Goal: Information Seeking & Learning: Find specific fact

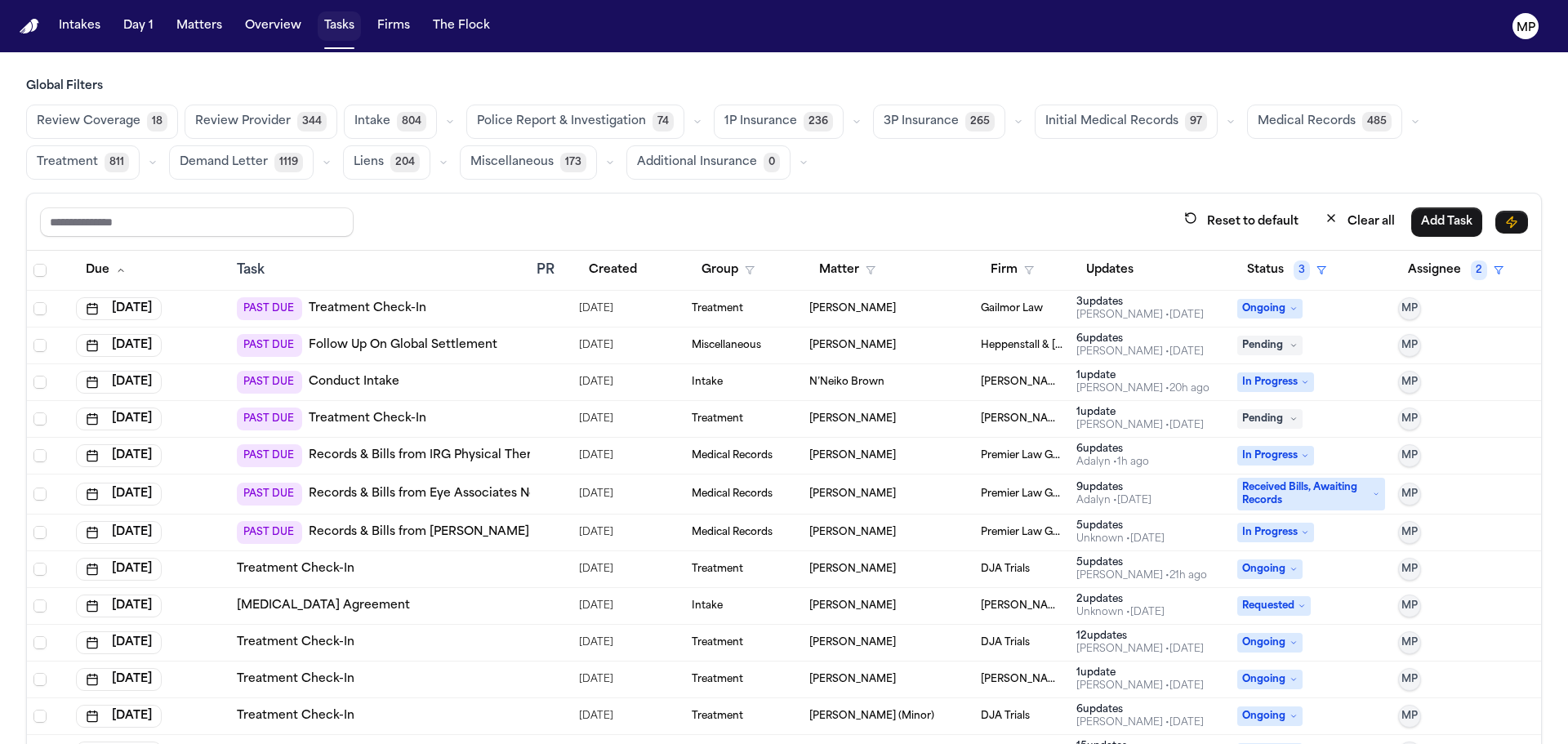
click at [338, 25] on button "Tasks" at bounding box center [338, 26] width 43 height 30
click at [189, 28] on button "Matters" at bounding box center [200, 26] width 59 height 30
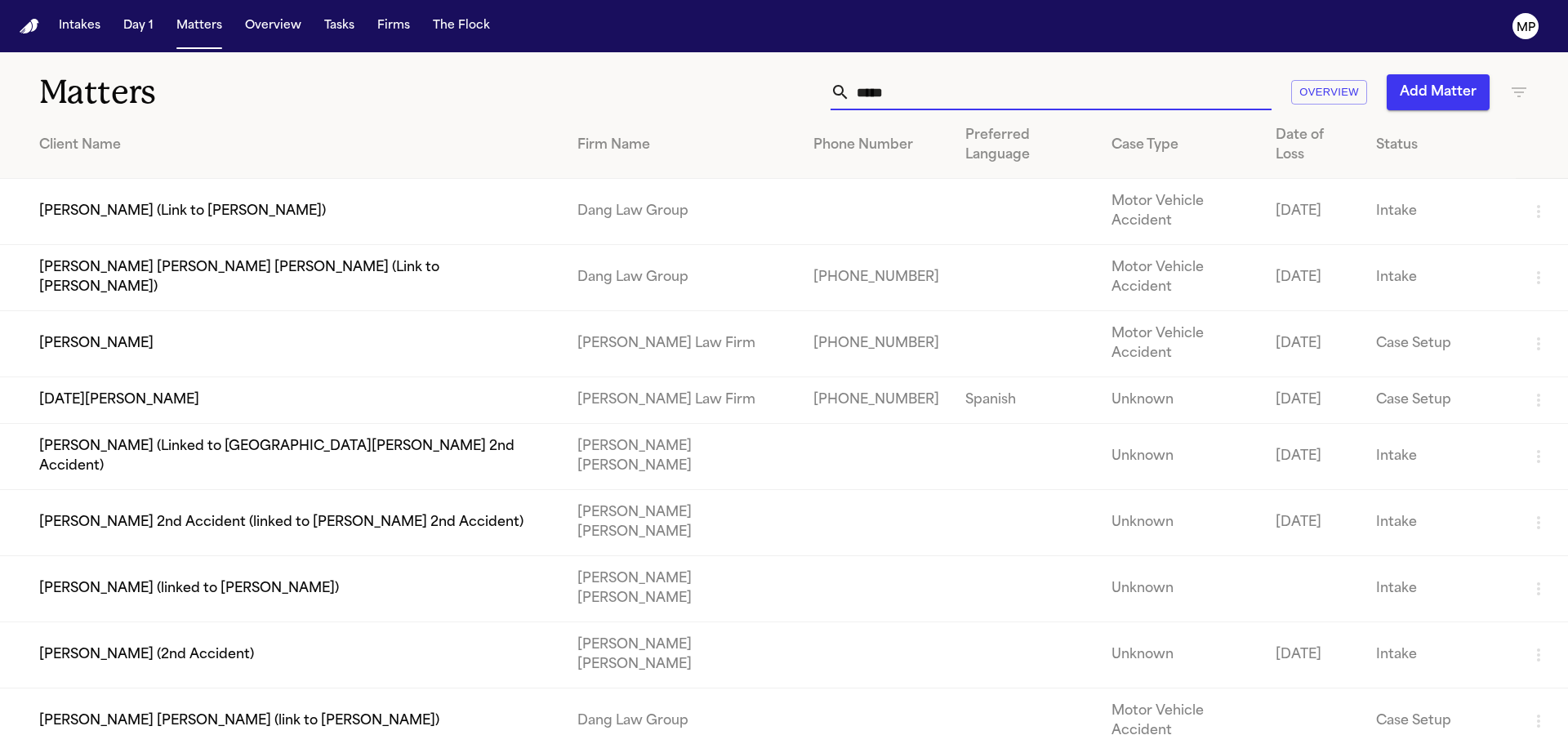
drag, startPoint x: 838, startPoint y: 78, endPoint x: 769, endPoint y: 79, distance: 69.0
click at [769, 79] on div "***** Overview Add Matter" at bounding box center [1001, 93] width 1056 height 36
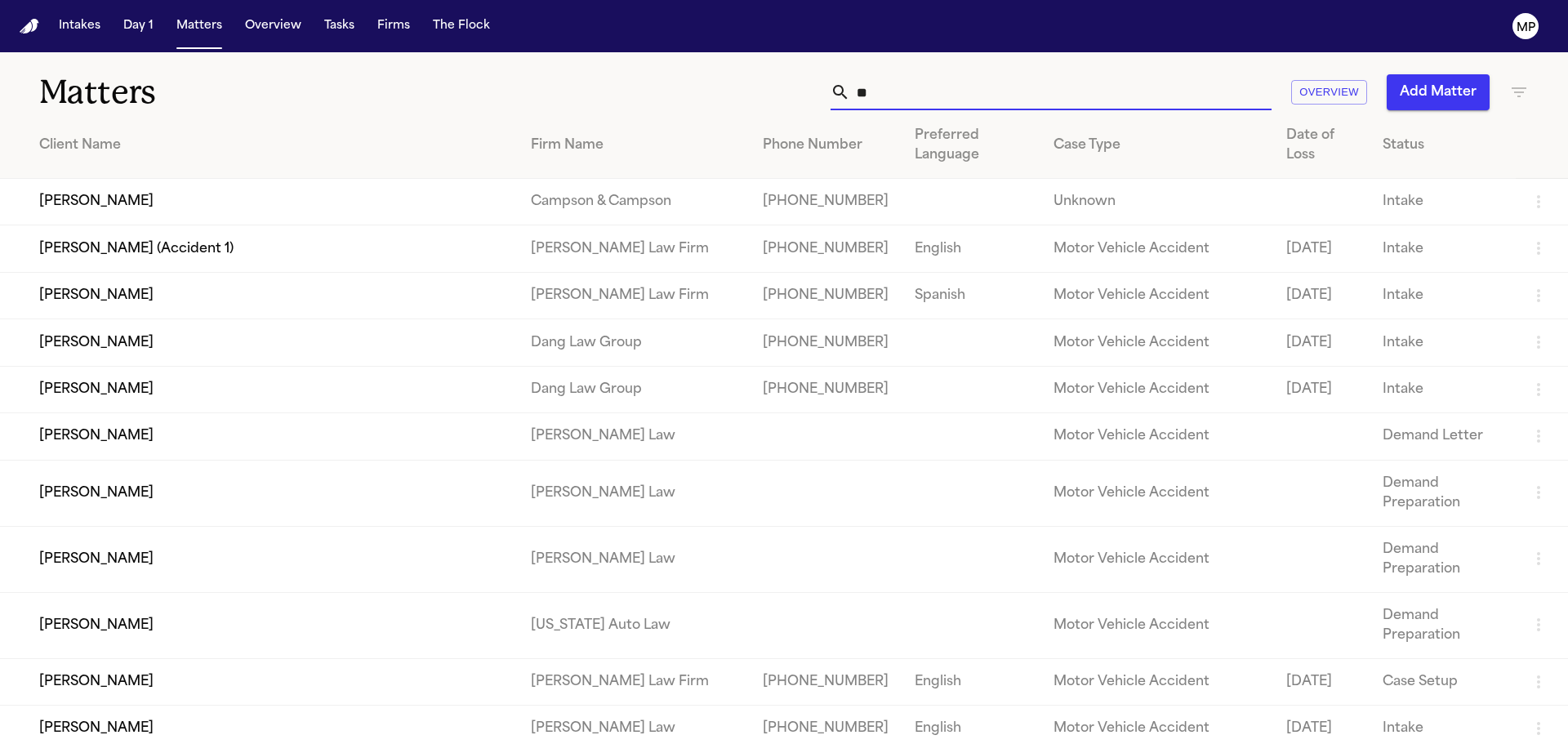
type input "***"
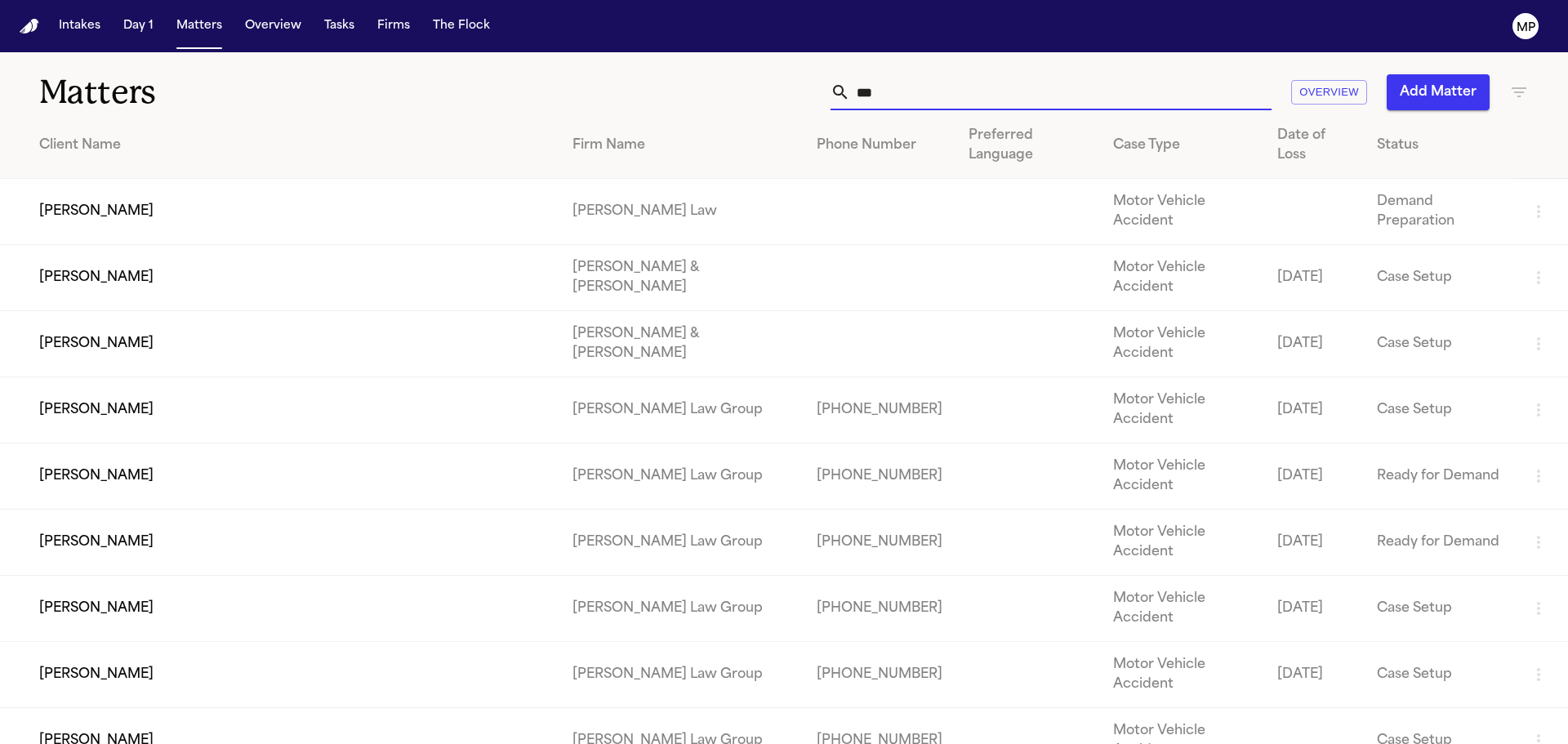
drag, startPoint x: 883, startPoint y: 85, endPoint x: 720, endPoint y: 88, distance: 163.0
click at [717, 89] on div "*** Overview Add Matter" at bounding box center [1001, 93] width 1056 height 36
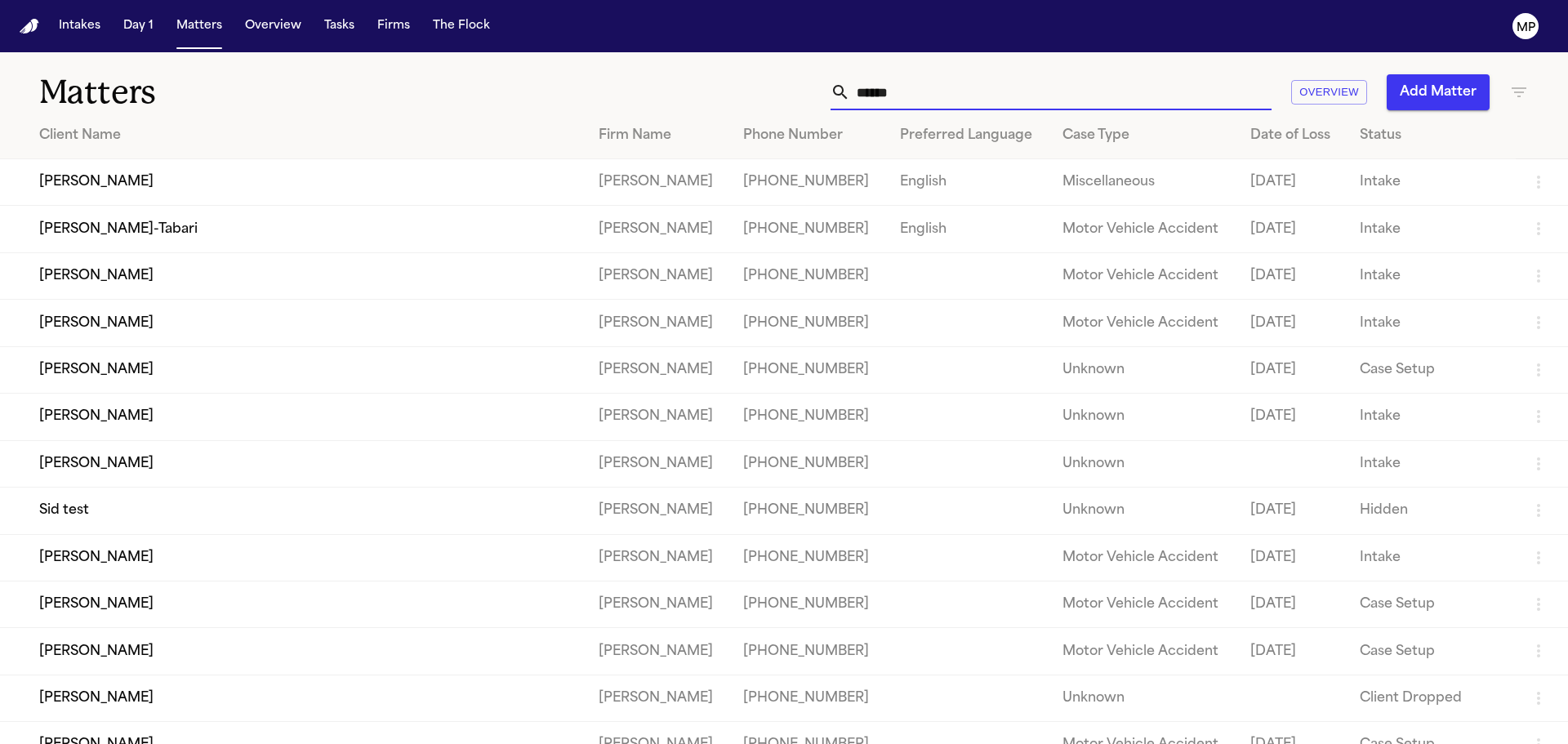
type input "*******"
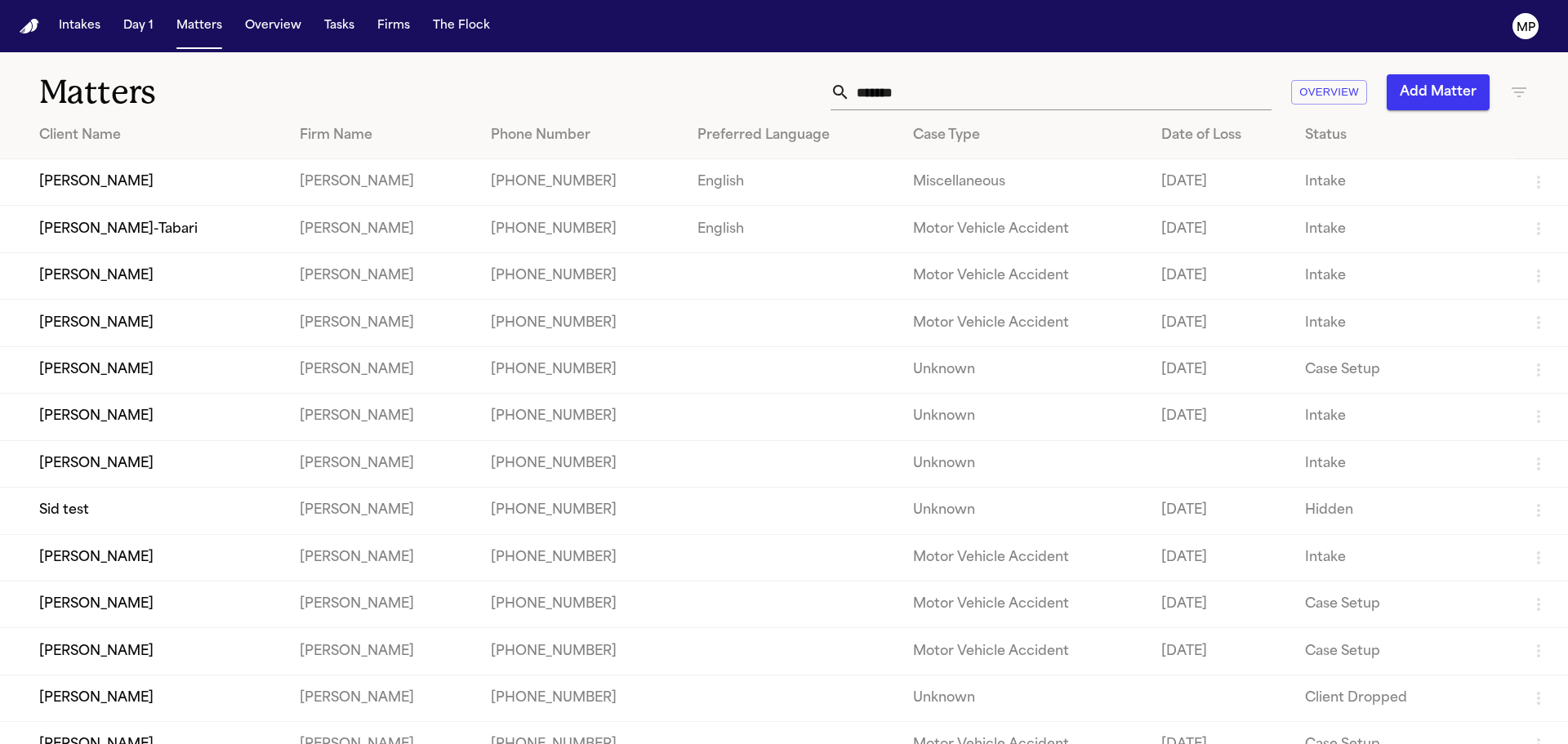
click at [93, 273] on td "[PERSON_NAME]" at bounding box center [143, 275] width 287 height 47
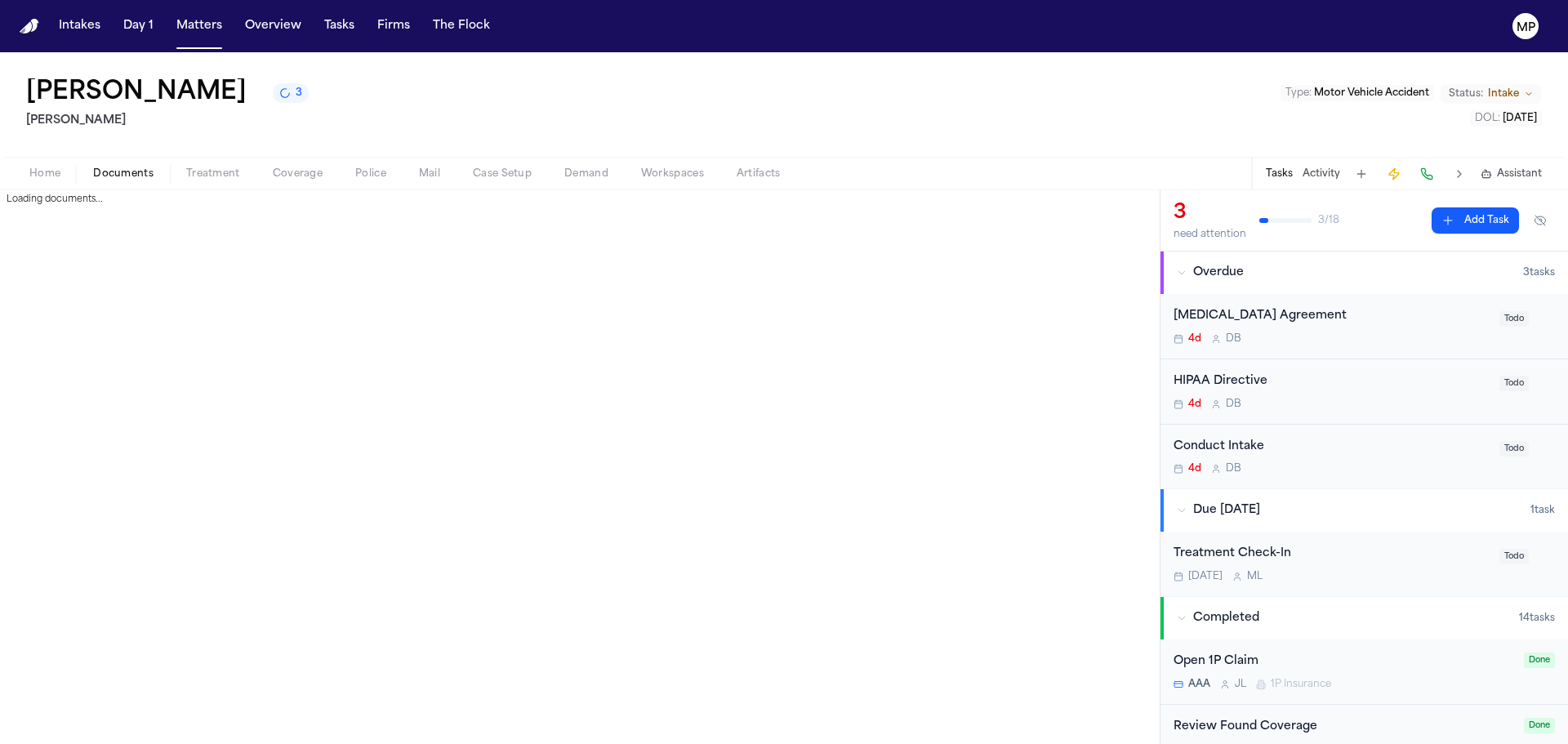
click at [111, 180] on span "Documents" at bounding box center [122, 174] width 60 height 13
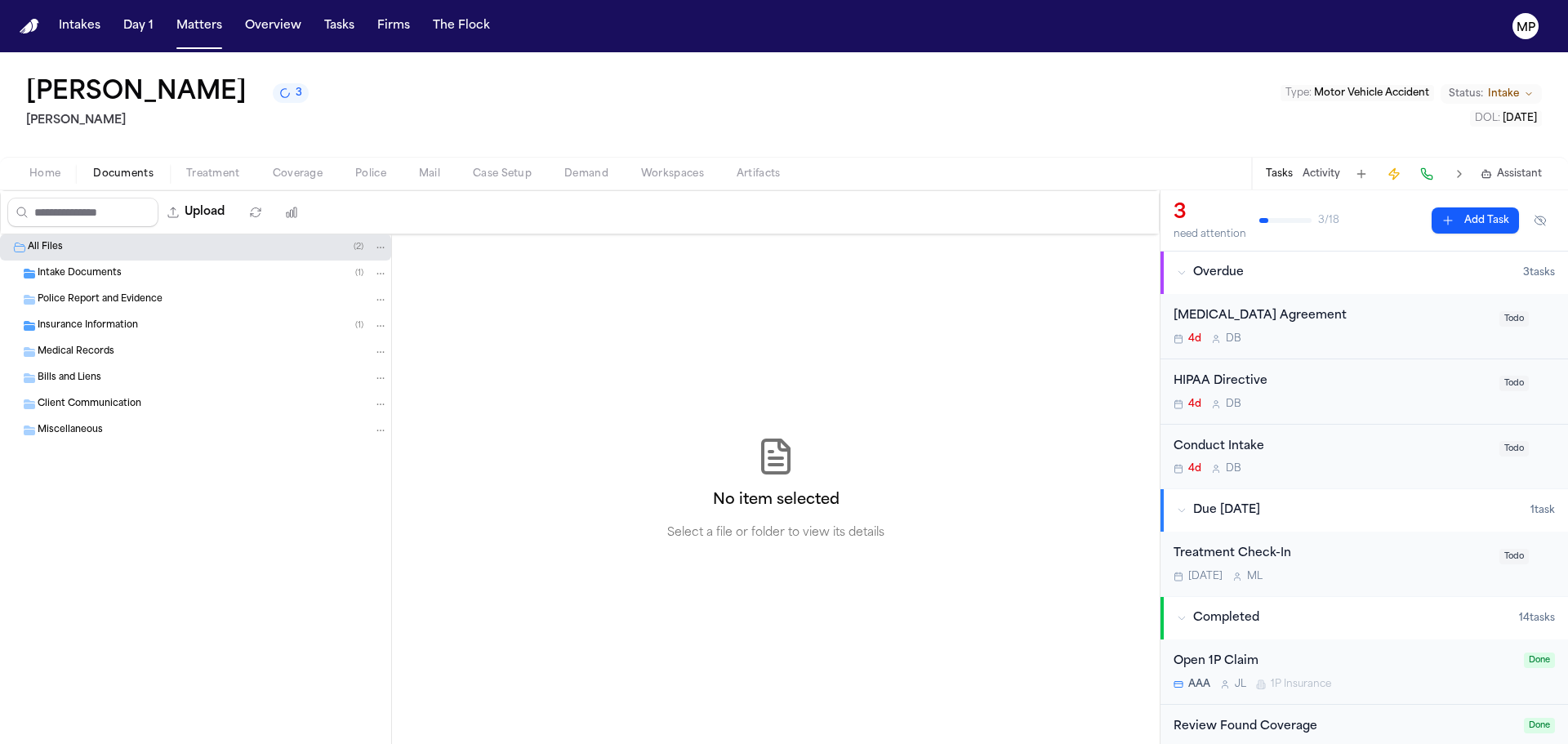
click at [111, 320] on span "Insurance Information" at bounding box center [87, 326] width 100 height 14
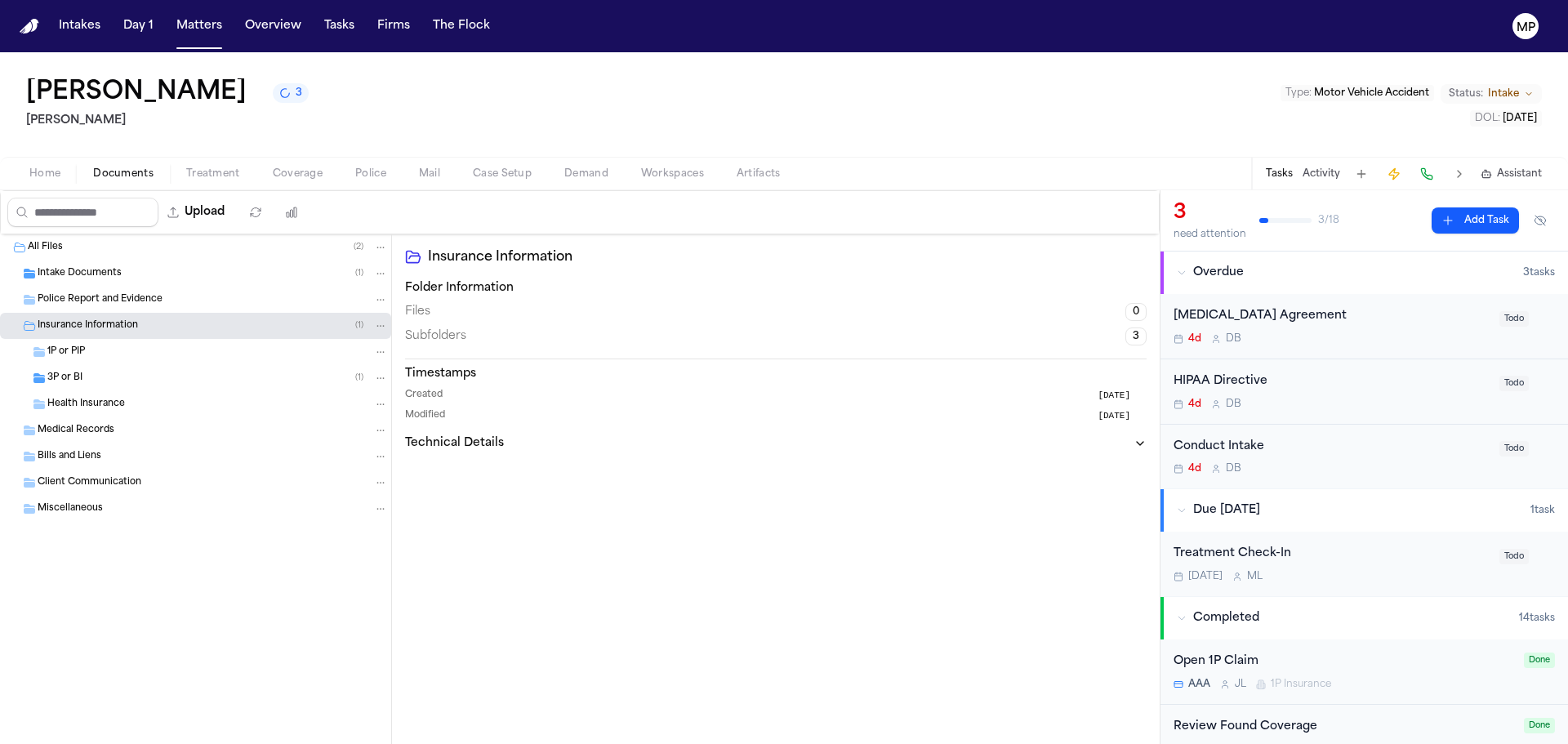
click at [89, 265] on div "Intake Documents ( 1 )" at bounding box center [195, 274] width 391 height 26
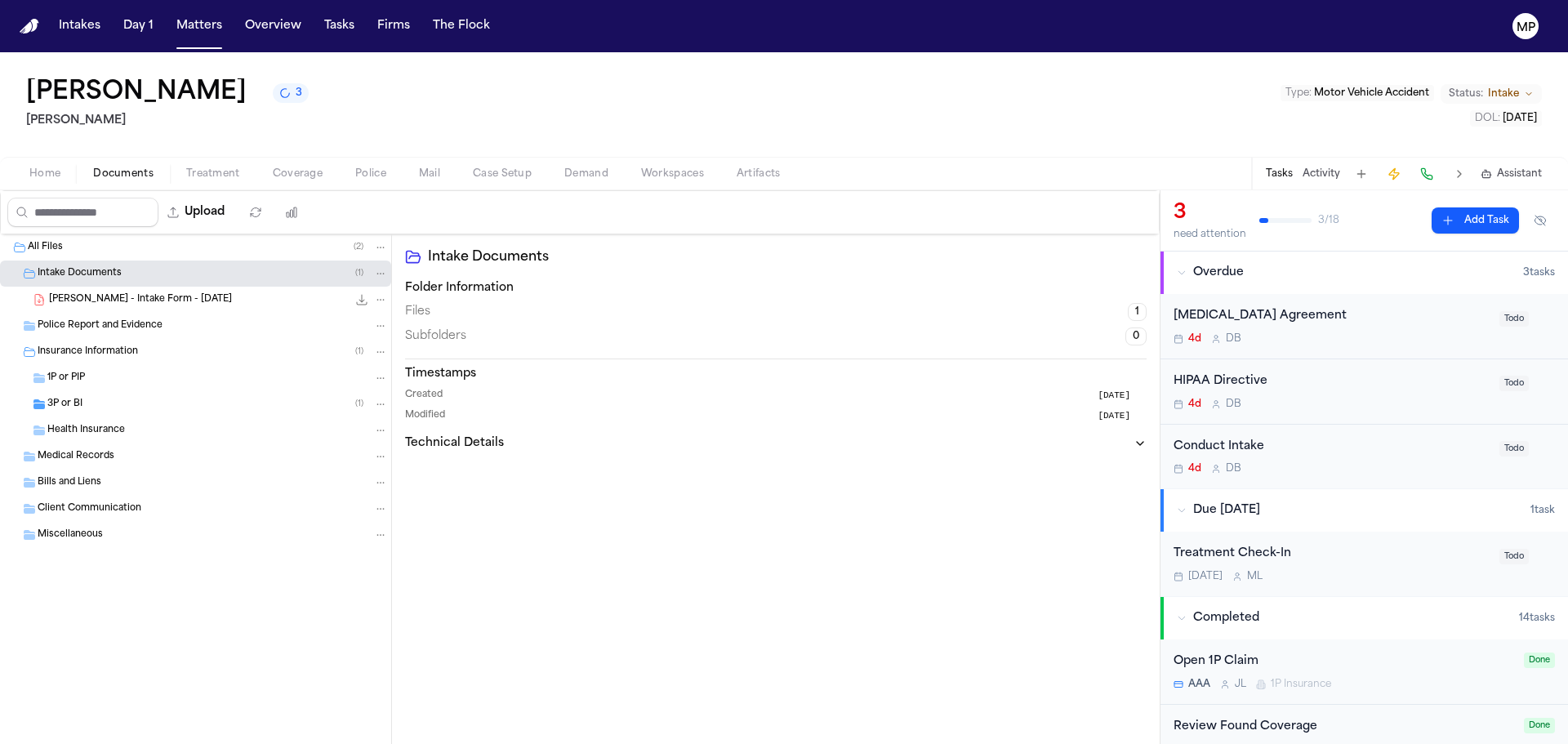
click at [1402, 558] on div "Treatment Check-In" at bounding box center [1332, 555] width 316 height 19
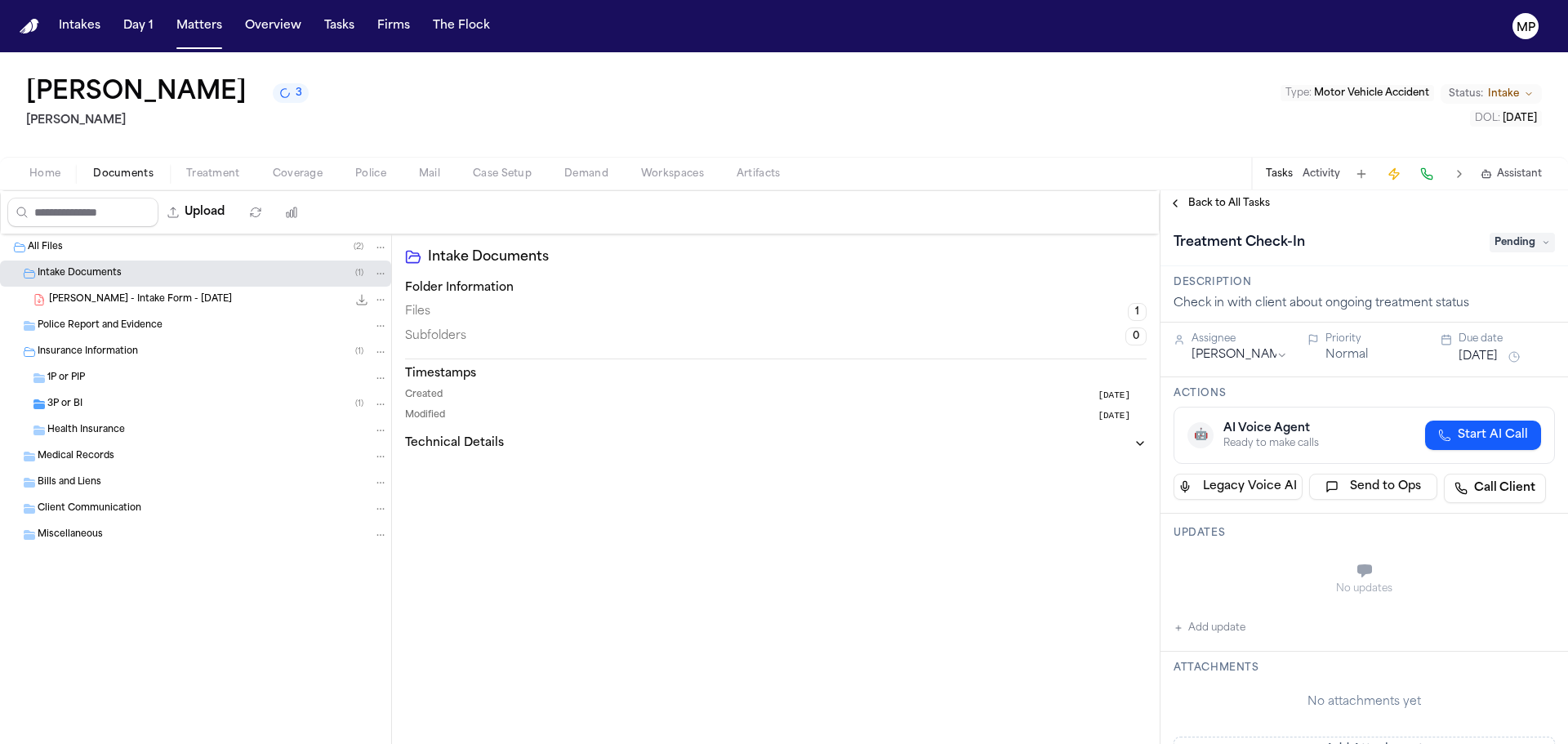
click at [1485, 361] on button "[DATE]" at bounding box center [1478, 357] width 39 height 16
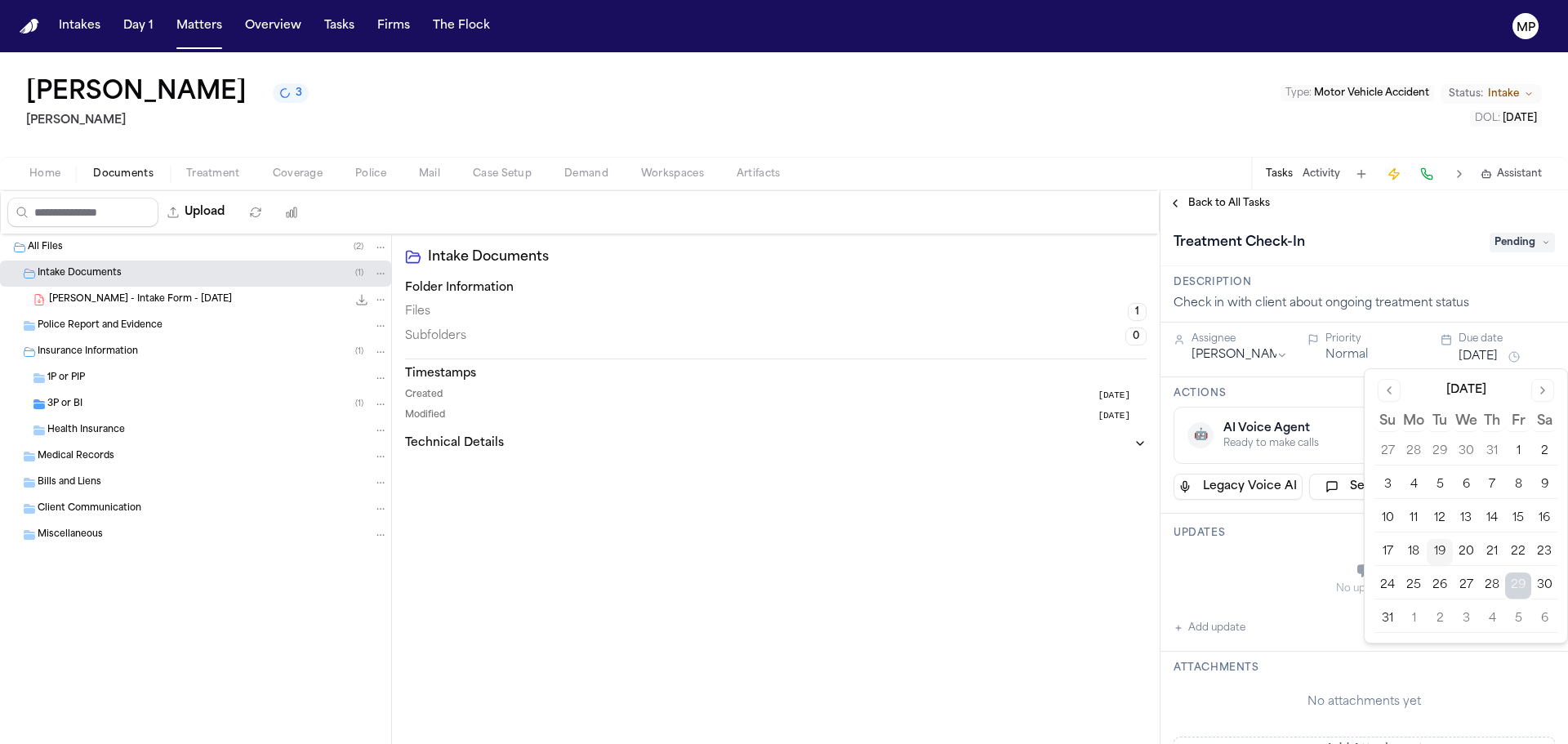
click at [1517, 543] on button "22" at bounding box center [1518, 552] width 26 height 26
click at [1510, 247] on span "Pending" at bounding box center [1522, 243] width 65 height 20
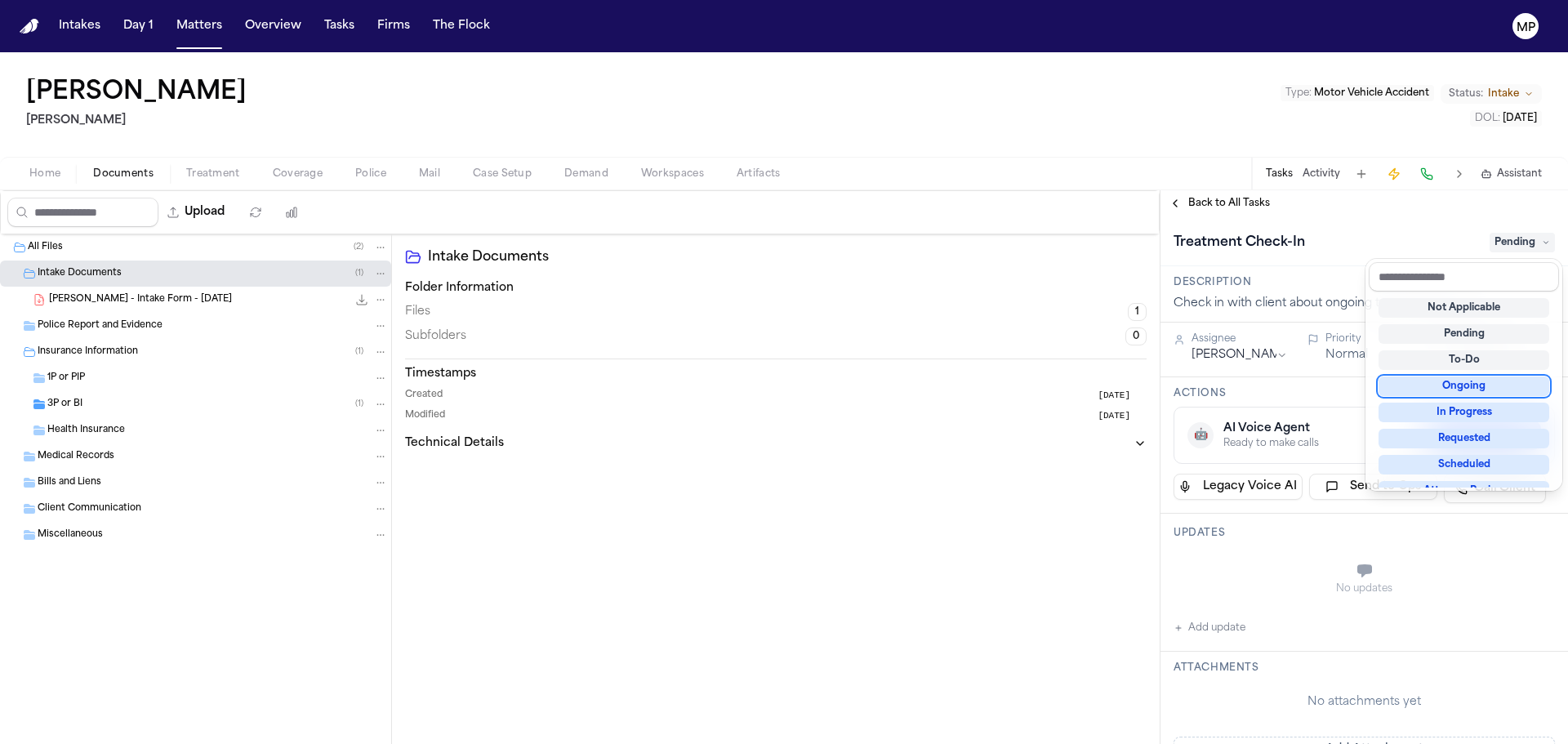
click at [1479, 381] on div "Ongoing" at bounding box center [1464, 386] width 171 height 20
click at [1238, 348] on div "**********" at bounding box center [1364, 480] width 407 height 528
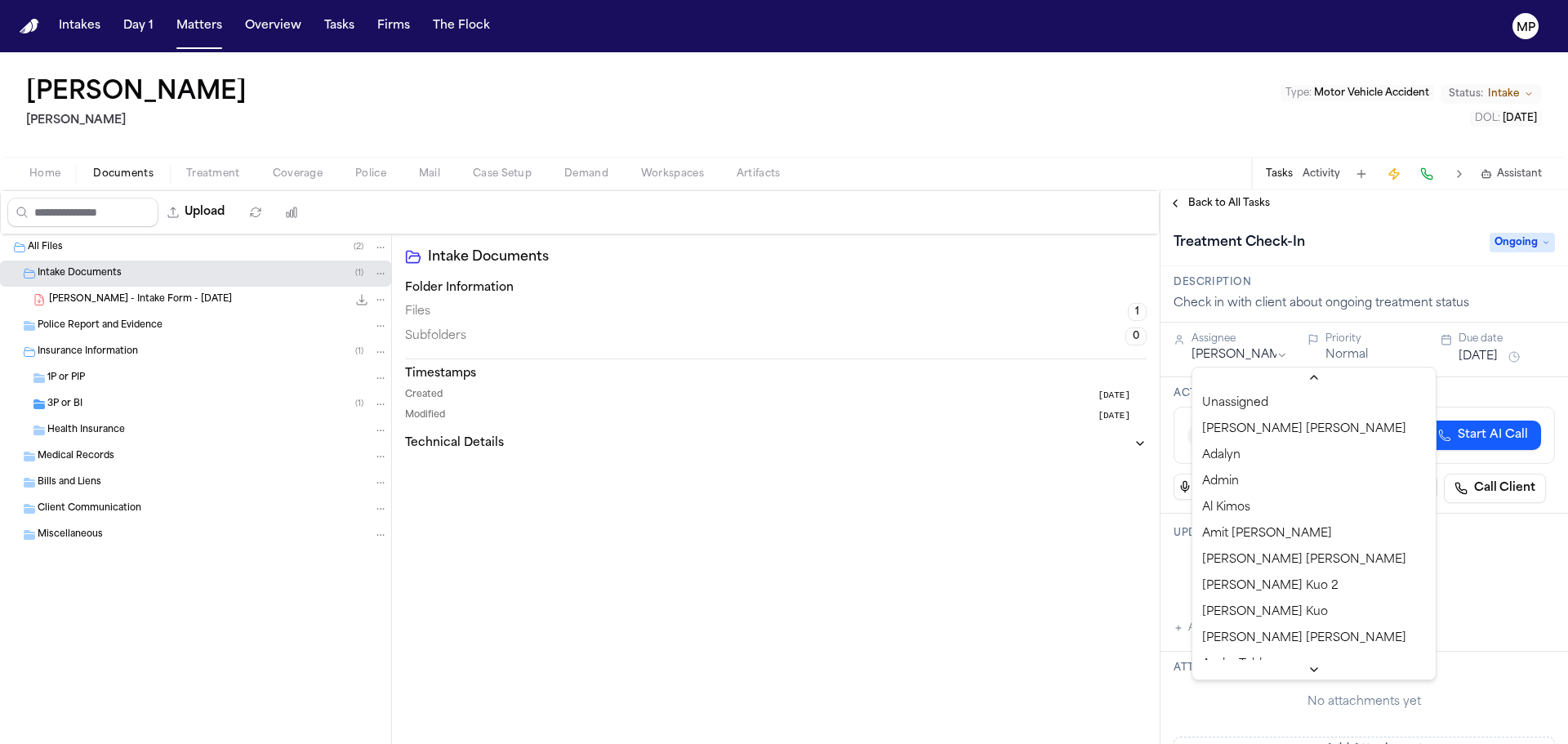
click at [1270, 353] on html "Intakes Day 1 Matters Overview Tasks Firms The Flock MP Won [PERSON_NAME] Type …" at bounding box center [784, 372] width 1568 height 744
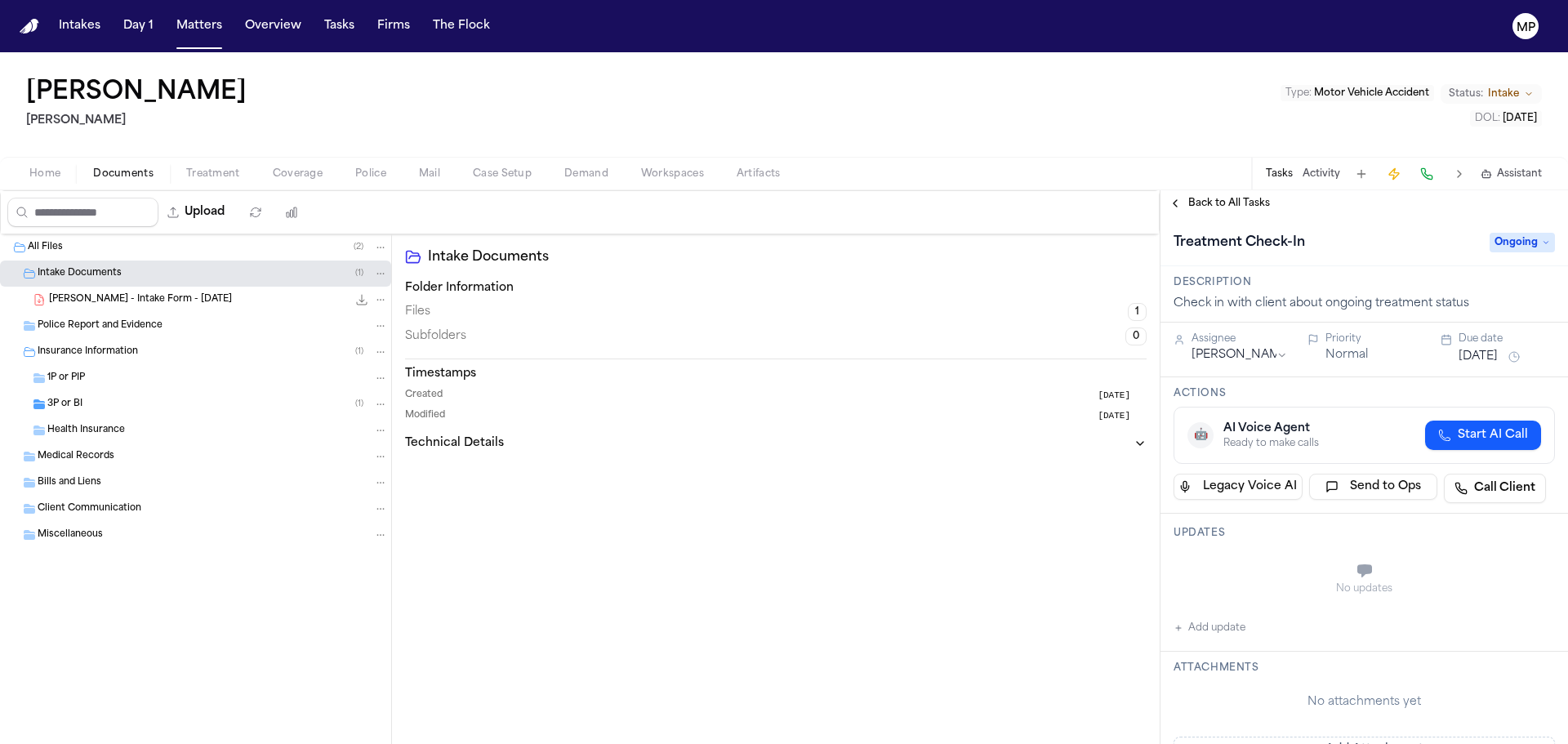
click at [1232, 627] on button "Add update" at bounding box center [1209, 628] width 72 height 20
click at [1259, 578] on textarea "Add your update" at bounding box center [1374, 573] width 349 height 33
click at [1275, 570] on textarea "***" at bounding box center [1368, 573] width 337 height 33
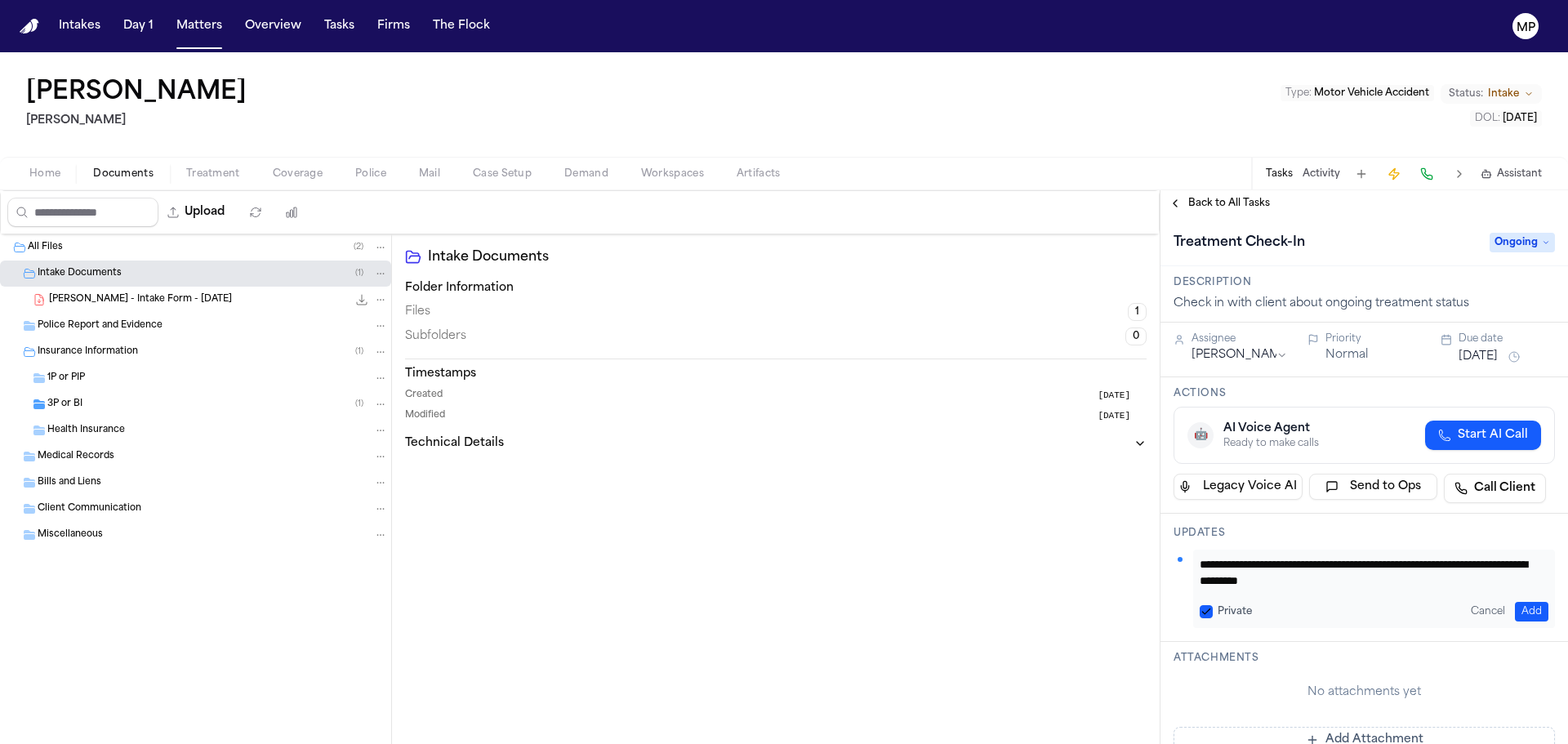
type textarea "**********"
click at [1519, 603] on button "Add" at bounding box center [1532, 612] width 33 height 20
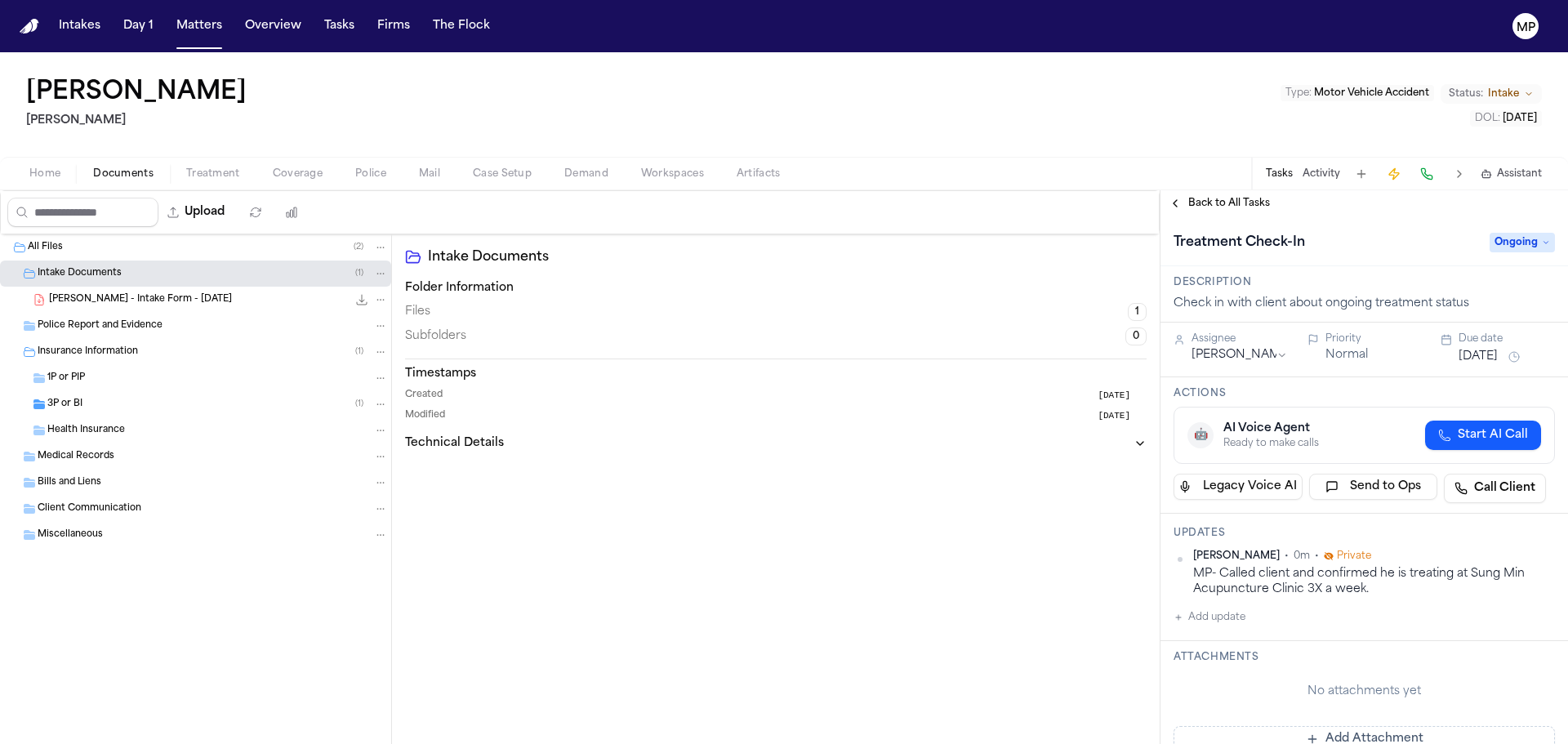
click at [1498, 364] on button "[DATE]" at bounding box center [1478, 357] width 39 height 16
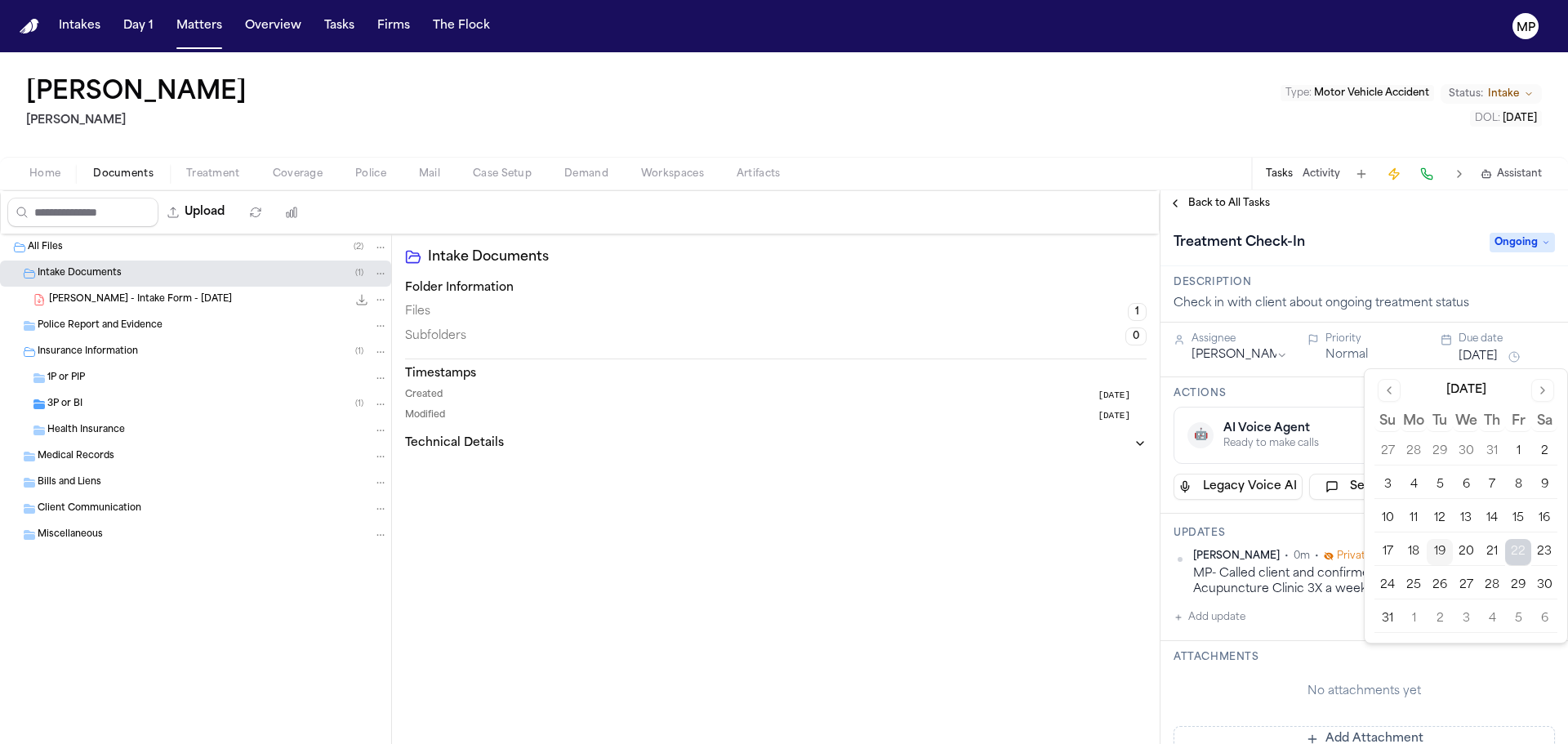
click at [1514, 584] on button "29" at bounding box center [1518, 585] width 26 height 26
click at [1405, 252] on div "Treatment Check-In" at bounding box center [1327, 242] width 306 height 26
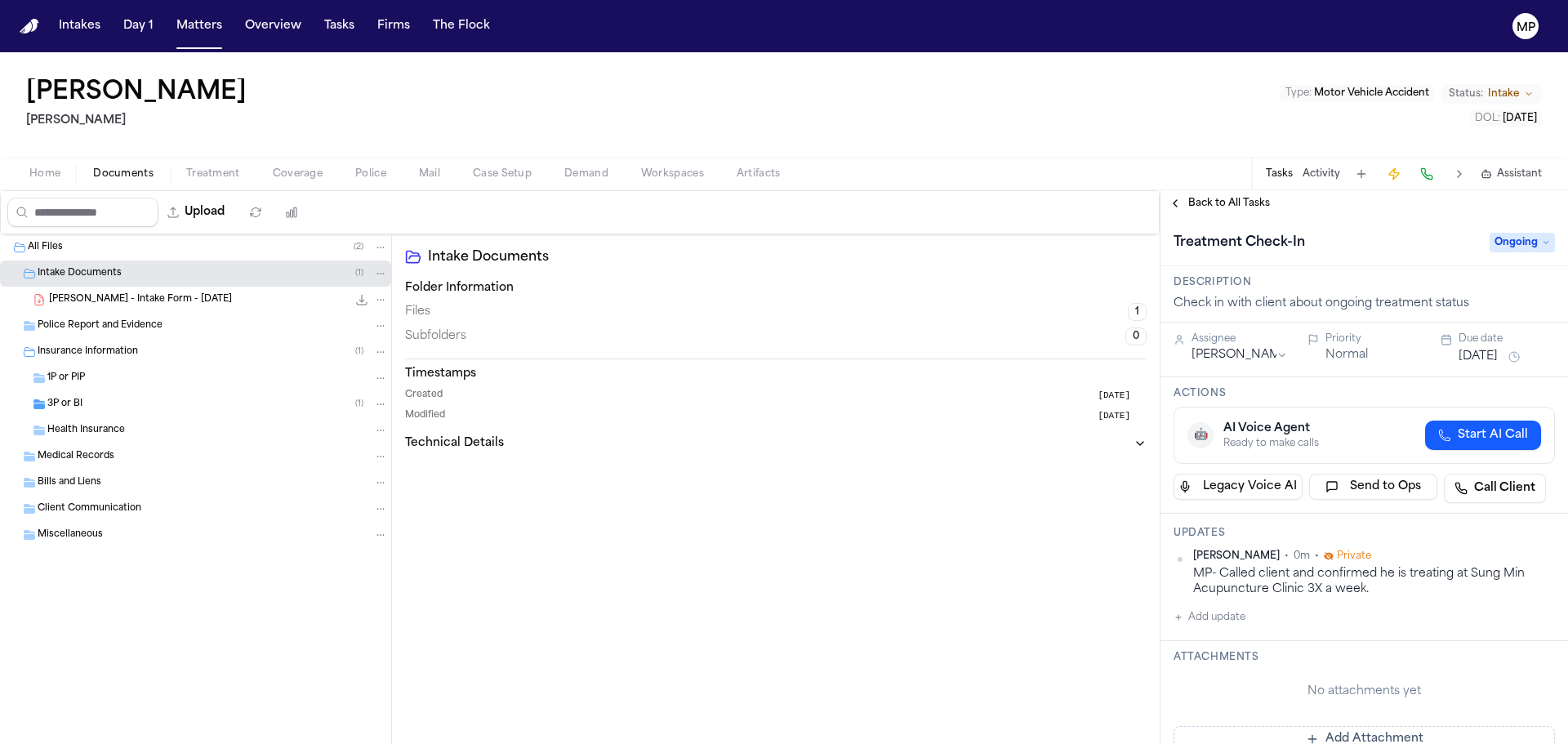
click at [229, 174] on span "Treatment" at bounding box center [213, 174] width 54 height 13
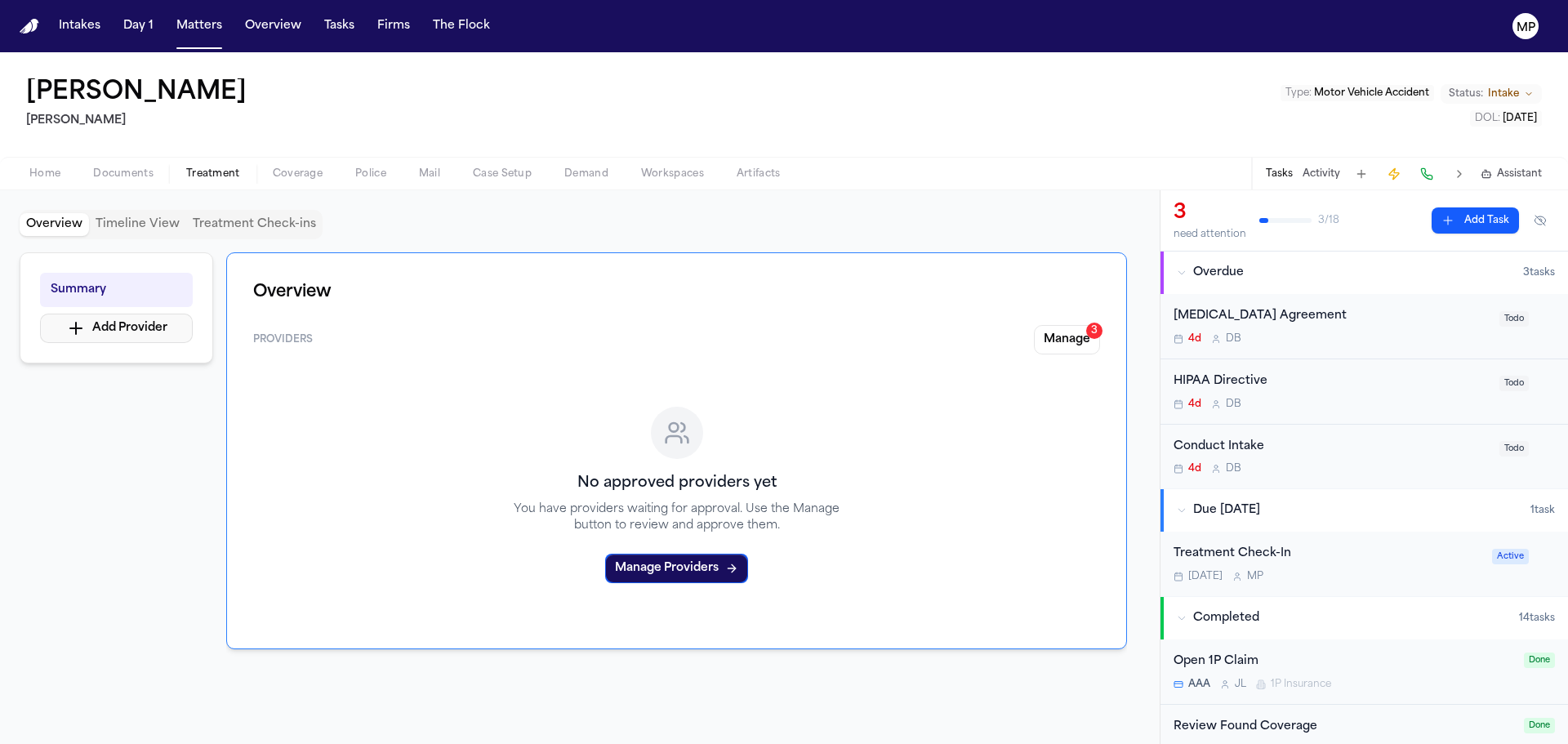
click at [140, 328] on button "Add Provider" at bounding box center [117, 328] width 153 height 30
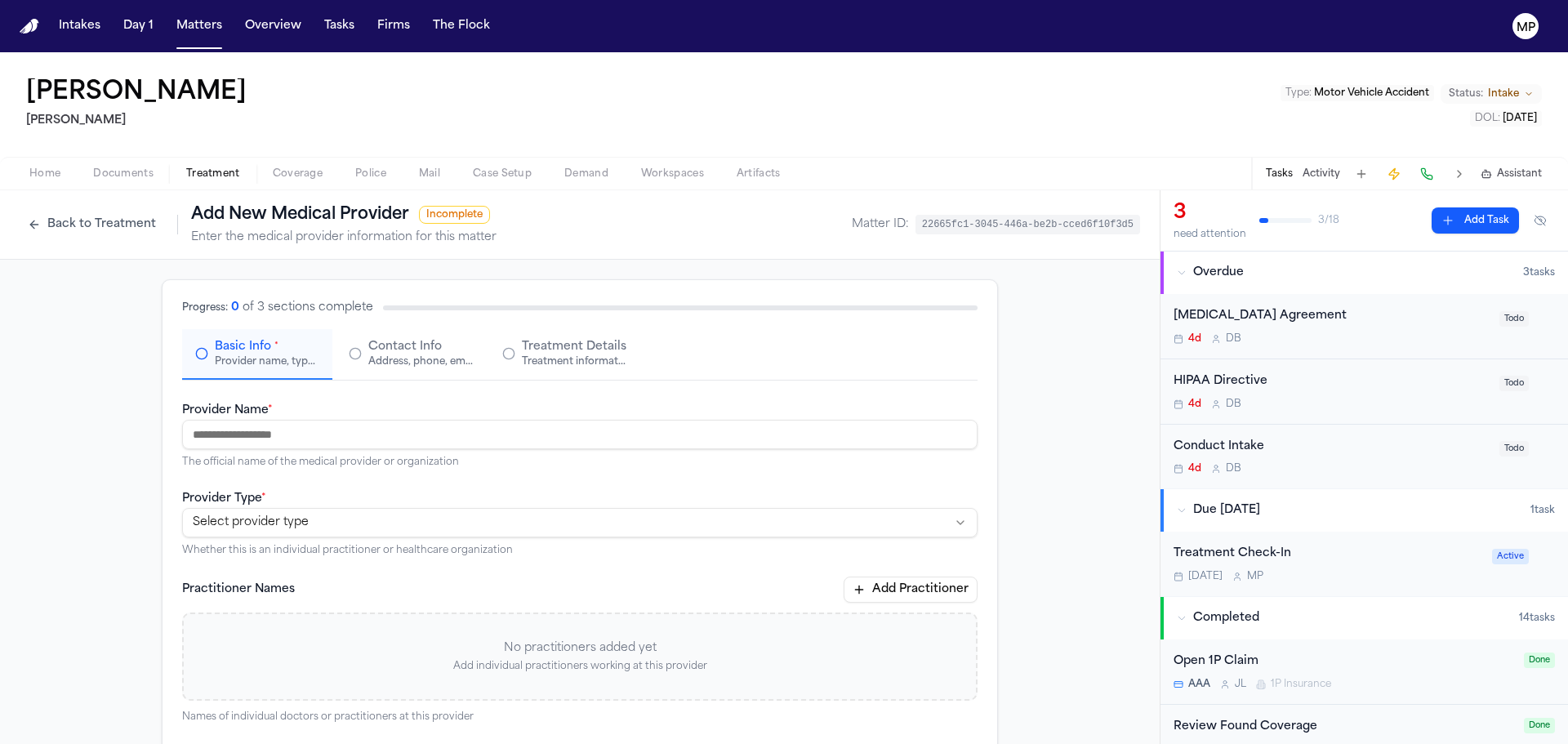
click at [1336, 547] on div "Treatment Check-In" at bounding box center [1328, 555] width 309 height 19
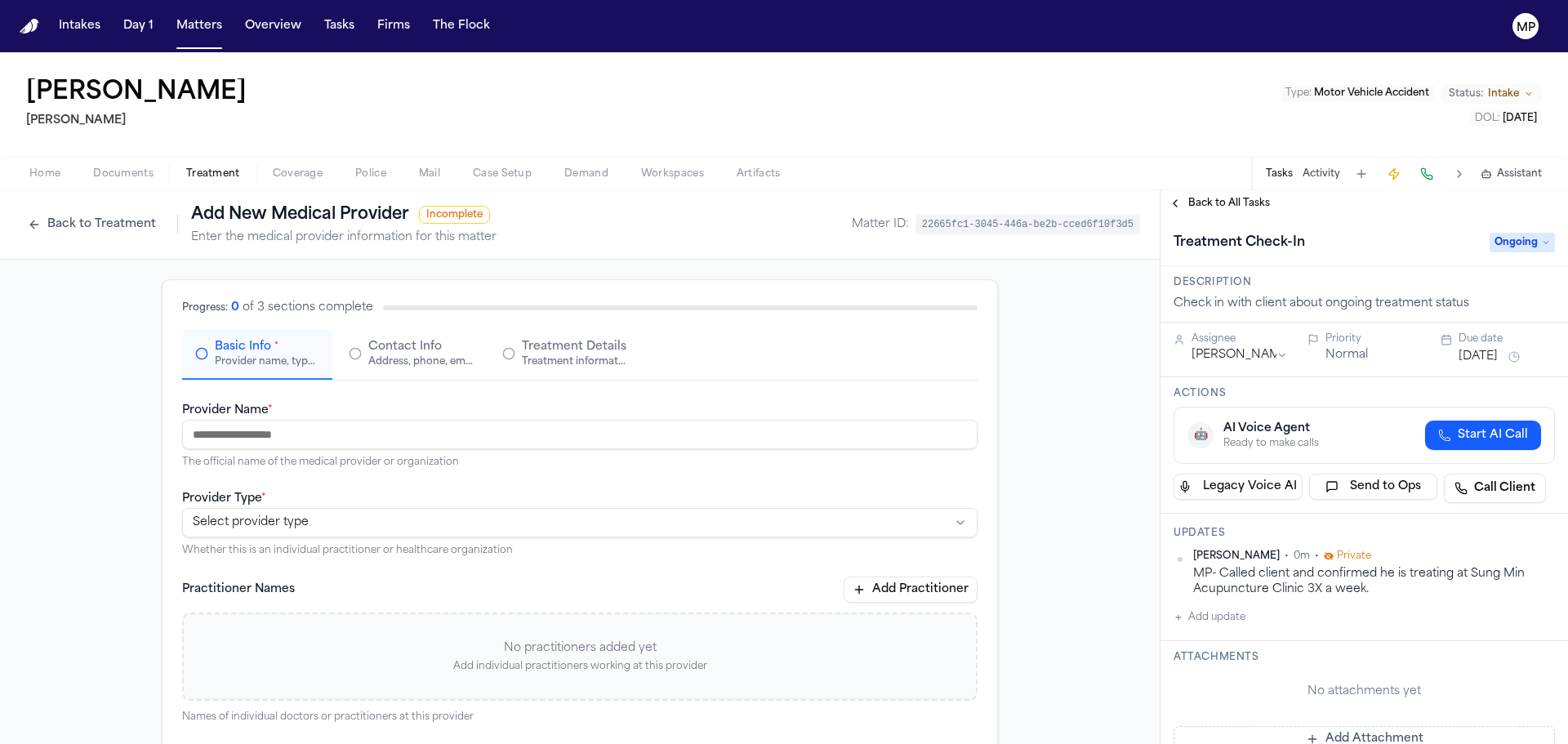
click at [1195, 609] on button "Add update" at bounding box center [1209, 618] width 72 height 20
click at [1212, 611] on div "Private Cancel Add" at bounding box center [1374, 647] width 361 height 78
click at [1216, 646] on textarea "Add your update" at bounding box center [1374, 630] width 349 height 33
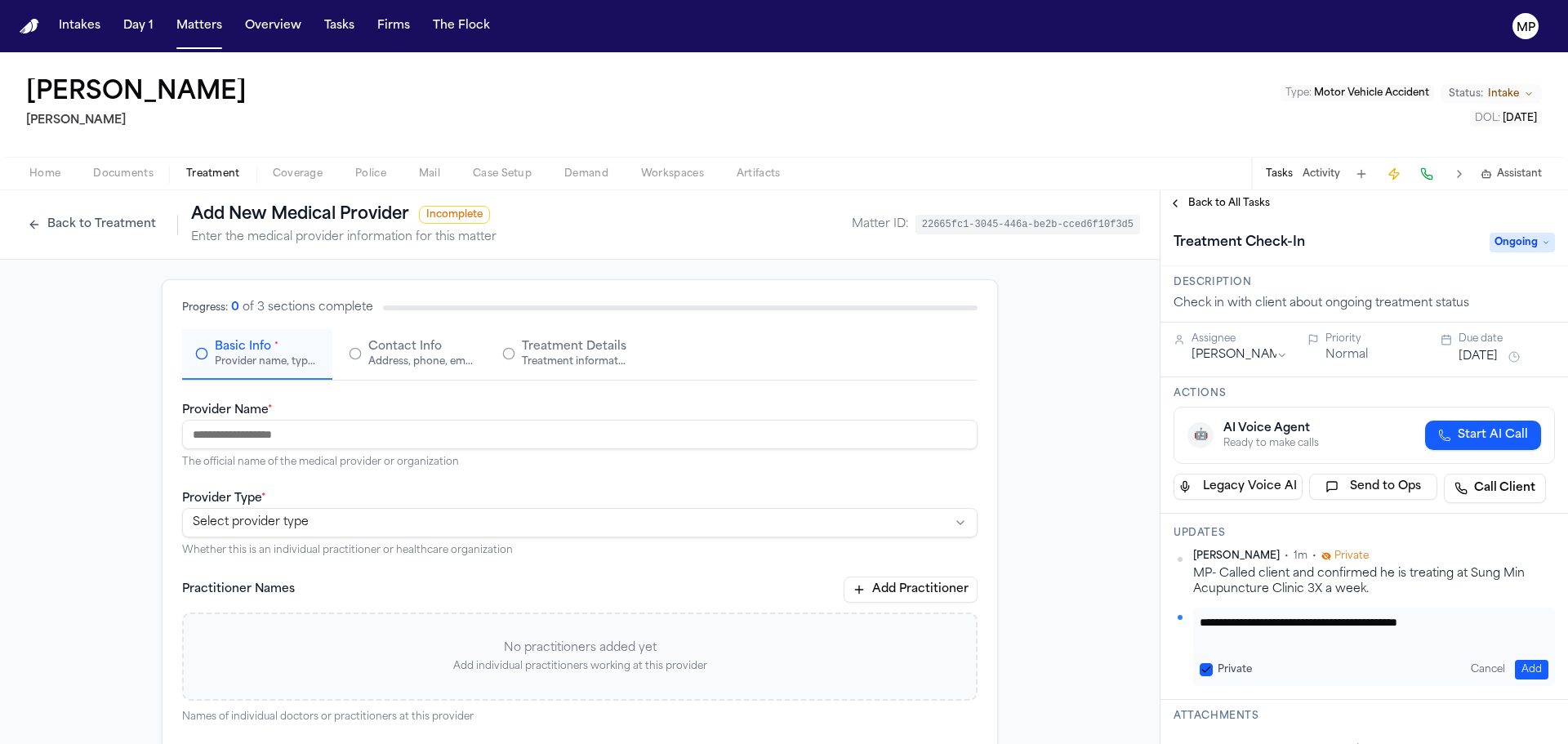
type textarea "**********"
click at [1518, 663] on button "Add" at bounding box center [1532, 669] width 33 height 20
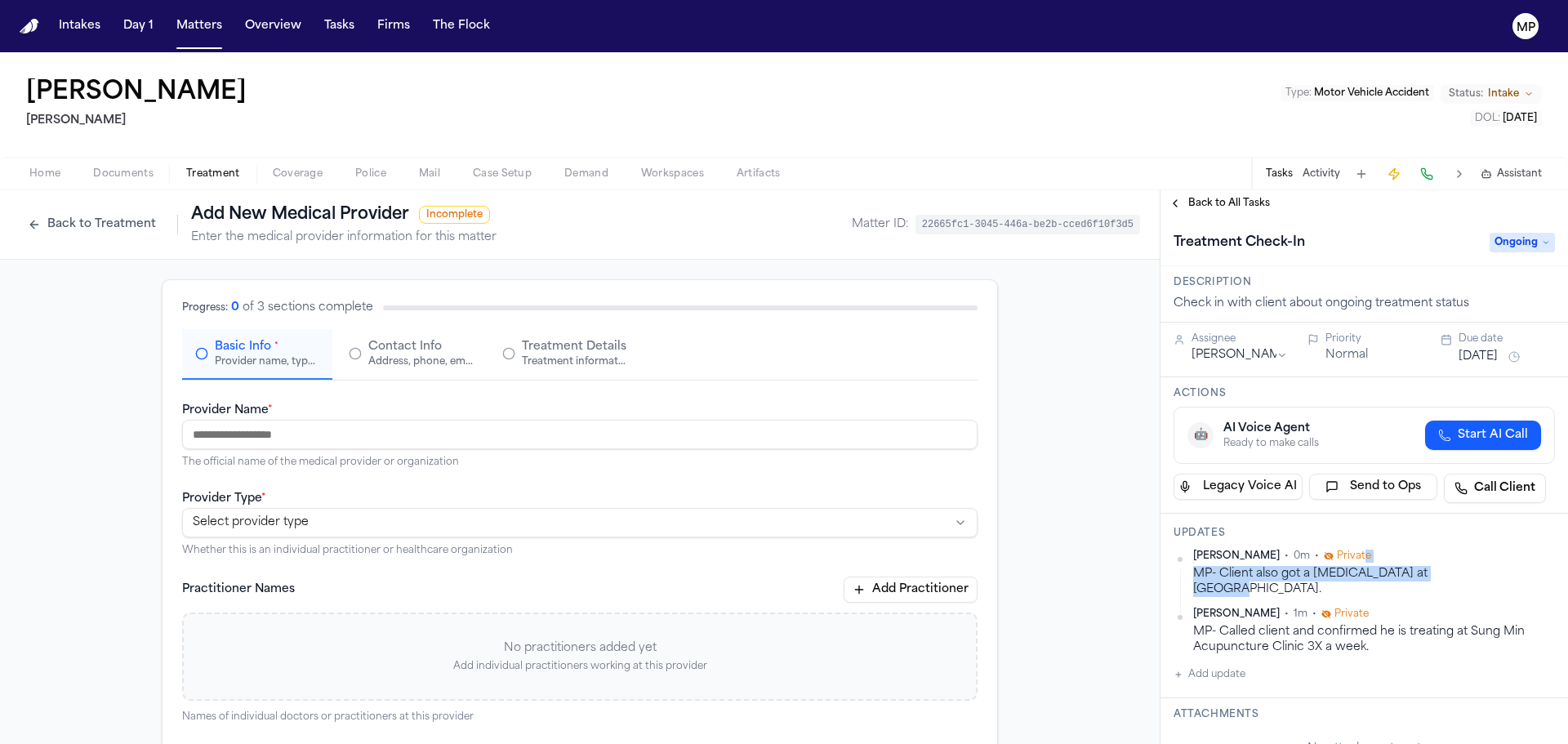
drag, startPoint x: 1483, startPoint y: 580, endPoint x: 1368, endPoint y: 542, distance: 121.1
click at [1368, 542] on div "Updates [PERSON_NAME] • 0m • Private MP- Client also got a [MEDICAL_DATA] at [P…" at bounding box center [1364, 605] width 407 height 185
click at [1403, 531] on h3 "Updates" at bounding box center [1364, 534] width 381 height 13
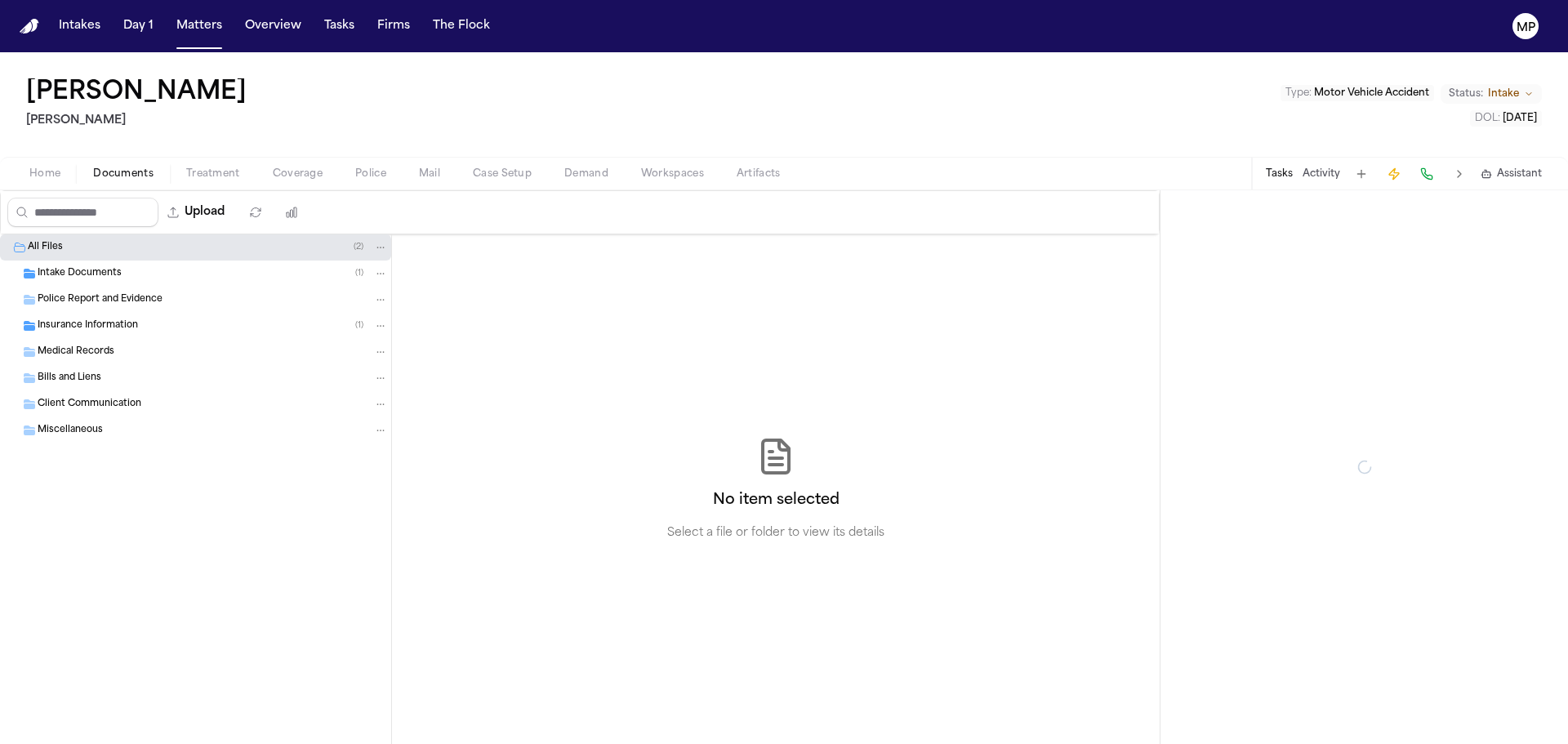
click at [98, 165] on button "Documents" at bounding box center [122, 174] width 93 height 20
drag, startPoint x: 98, startPoint y: 165, endPoint x: 94, endPoint y: 177, distance: 12.6
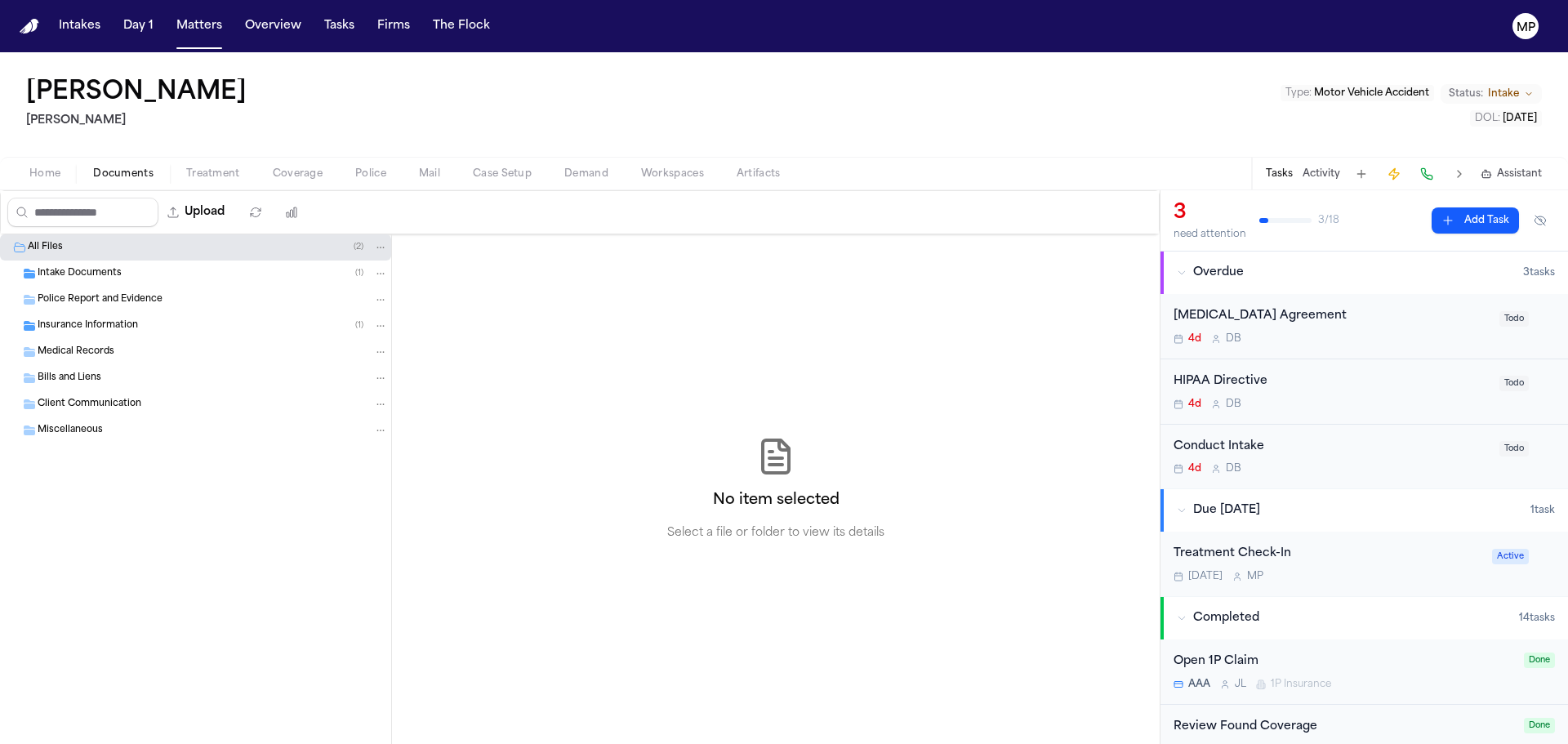
drag, startPoint x: 94, startPoint y: 177, endPoint x: 51, endPoint y: 177, distance: 43.0
click at [51, 177] on span "Home" at bounding box center [45, 174] width 31 height 13
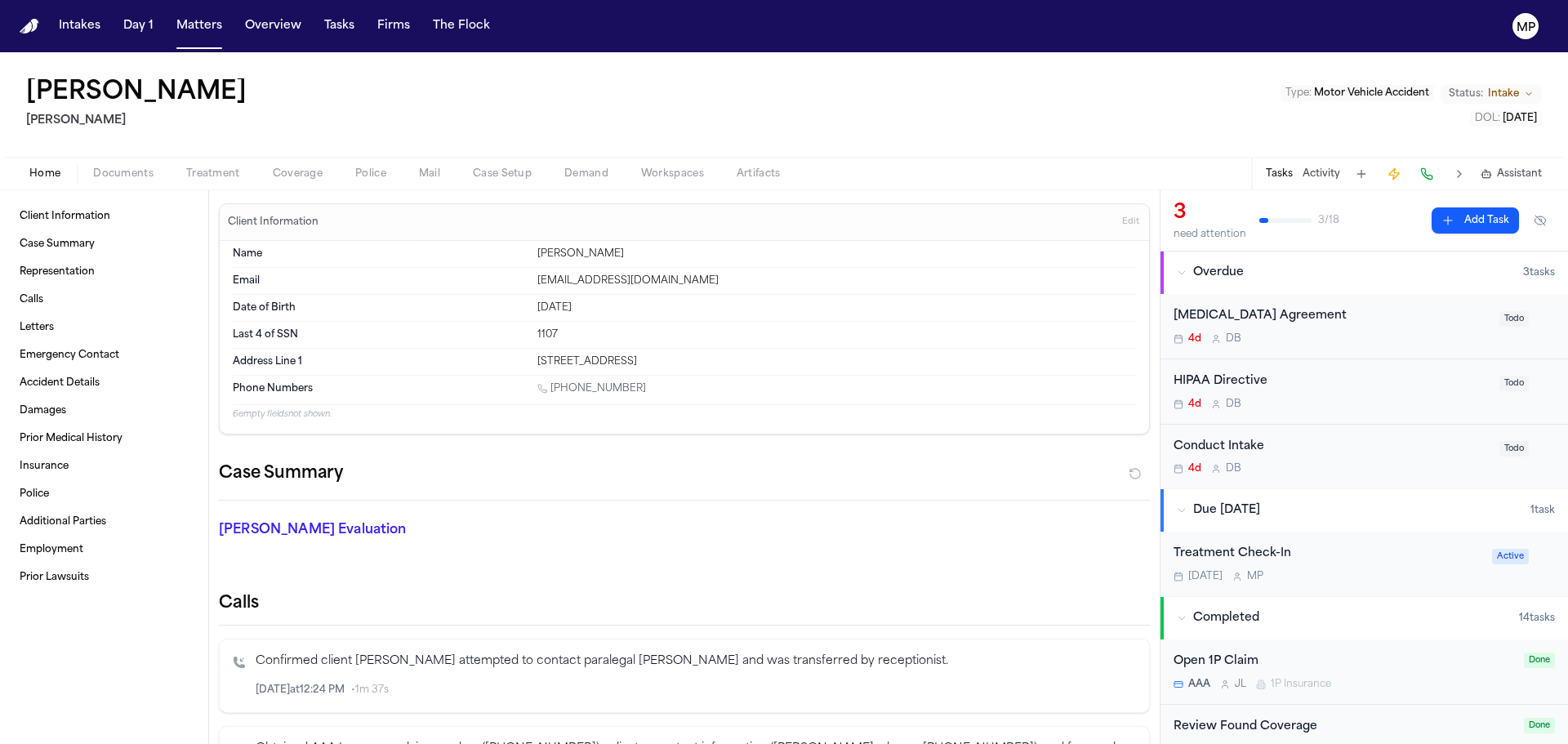
click at [126, 173] on span "Documents" at bounding box center [122, 174] width 60 height 13
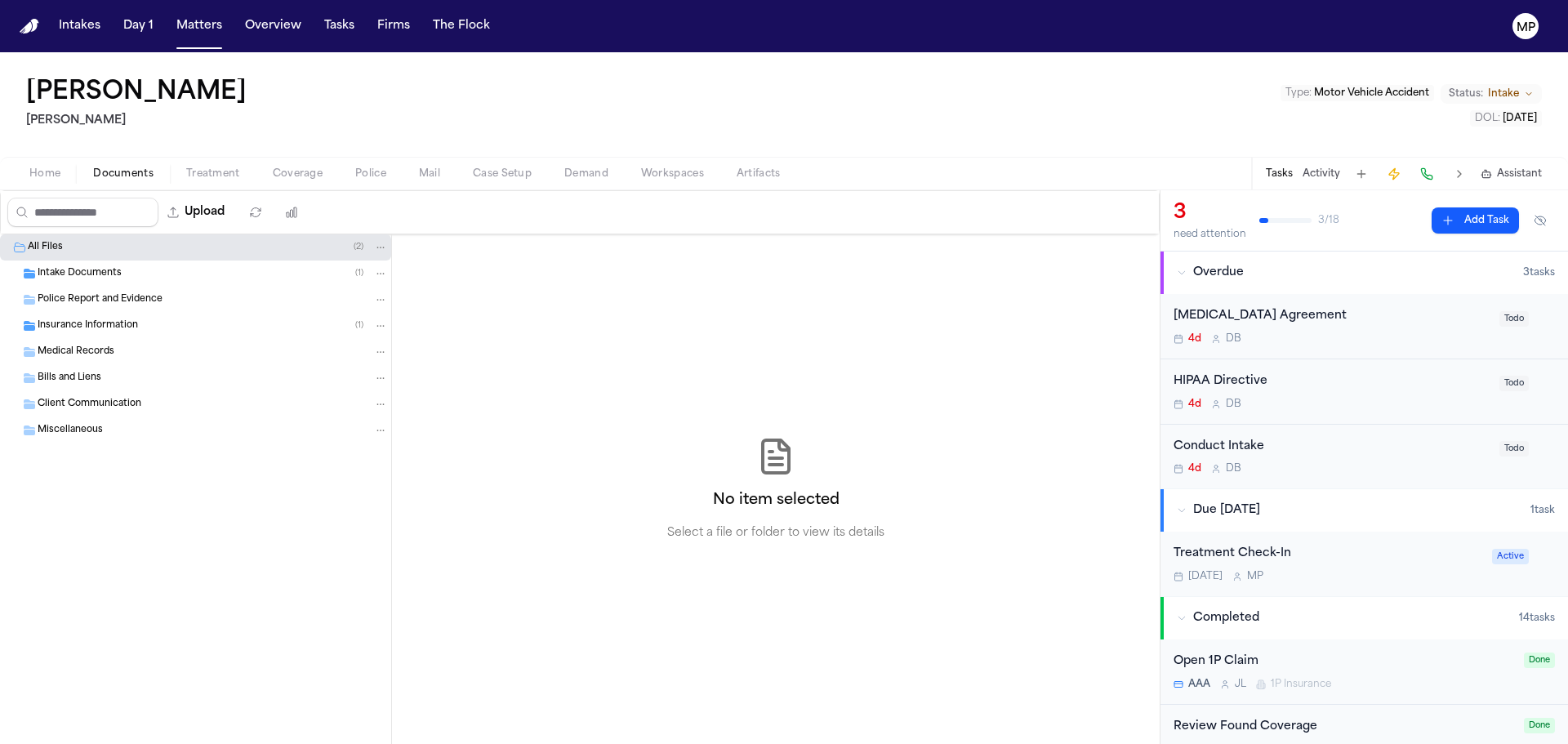
click at [311, 171] on span "Coverage" at bounding box center [297, 174] width 50 height 13
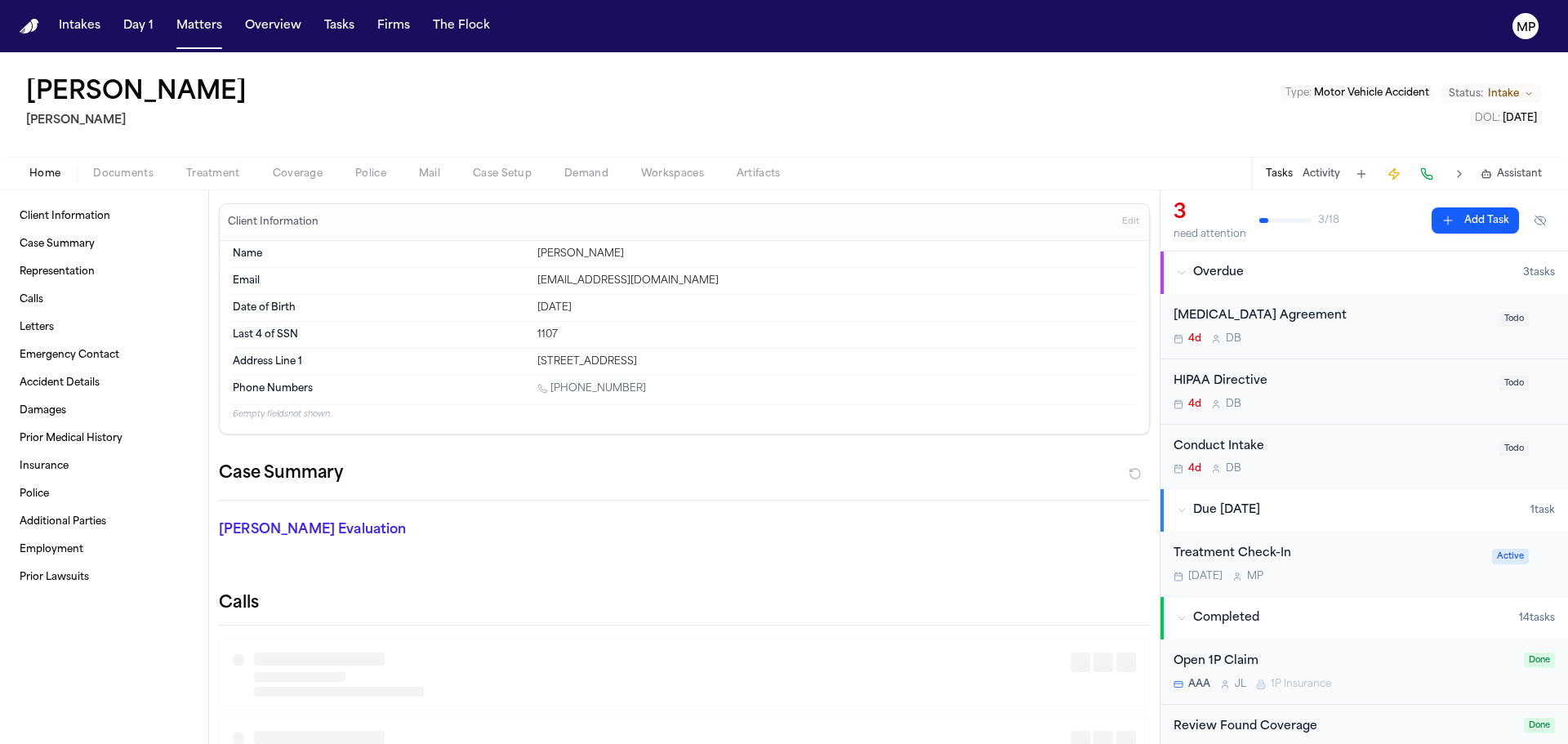
click at [35, 167] on span "Home" at bounding box center [45, 174] width 31 height 13
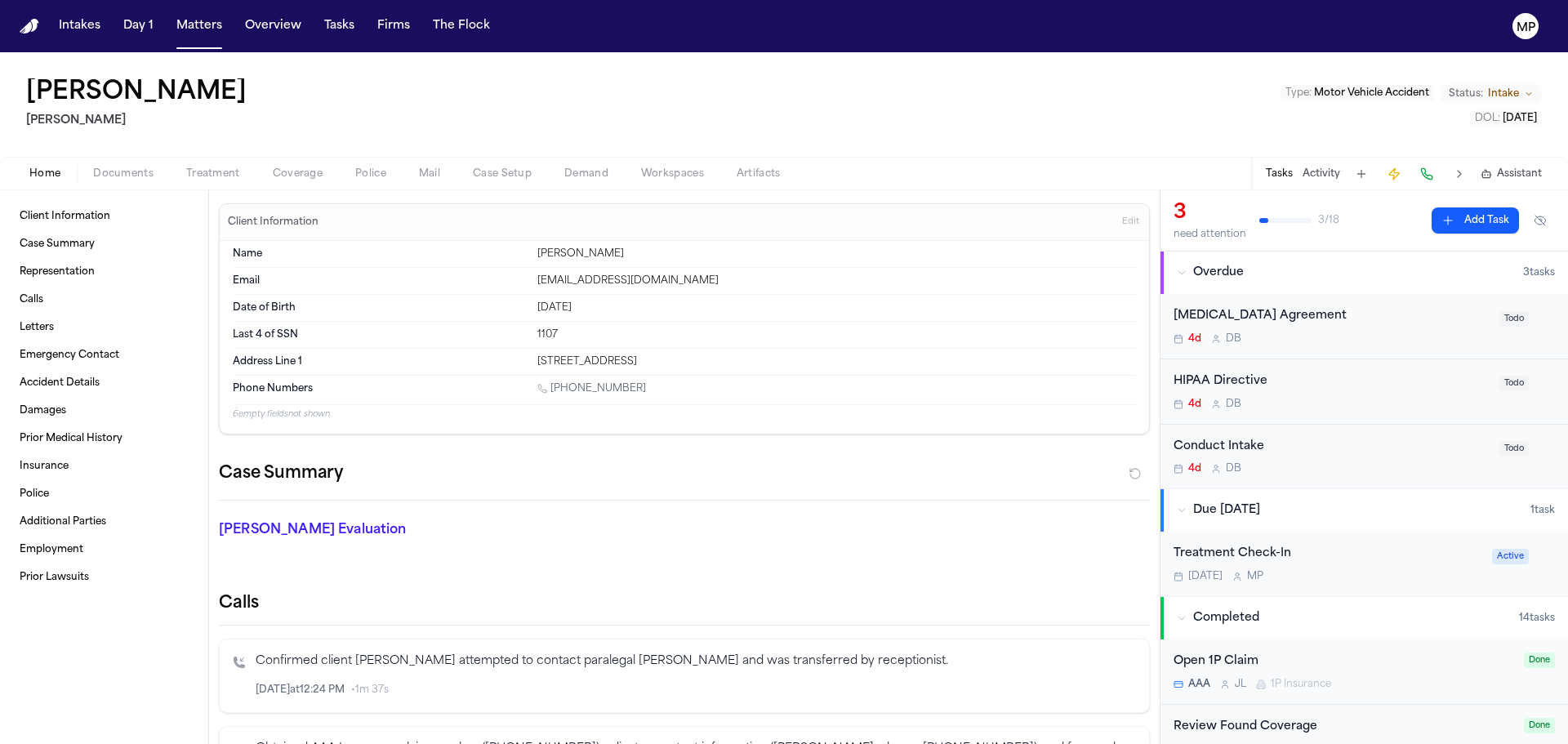
click at [147, 179] on span "Documents" at bounding box center [122, 174] width 60 height 13
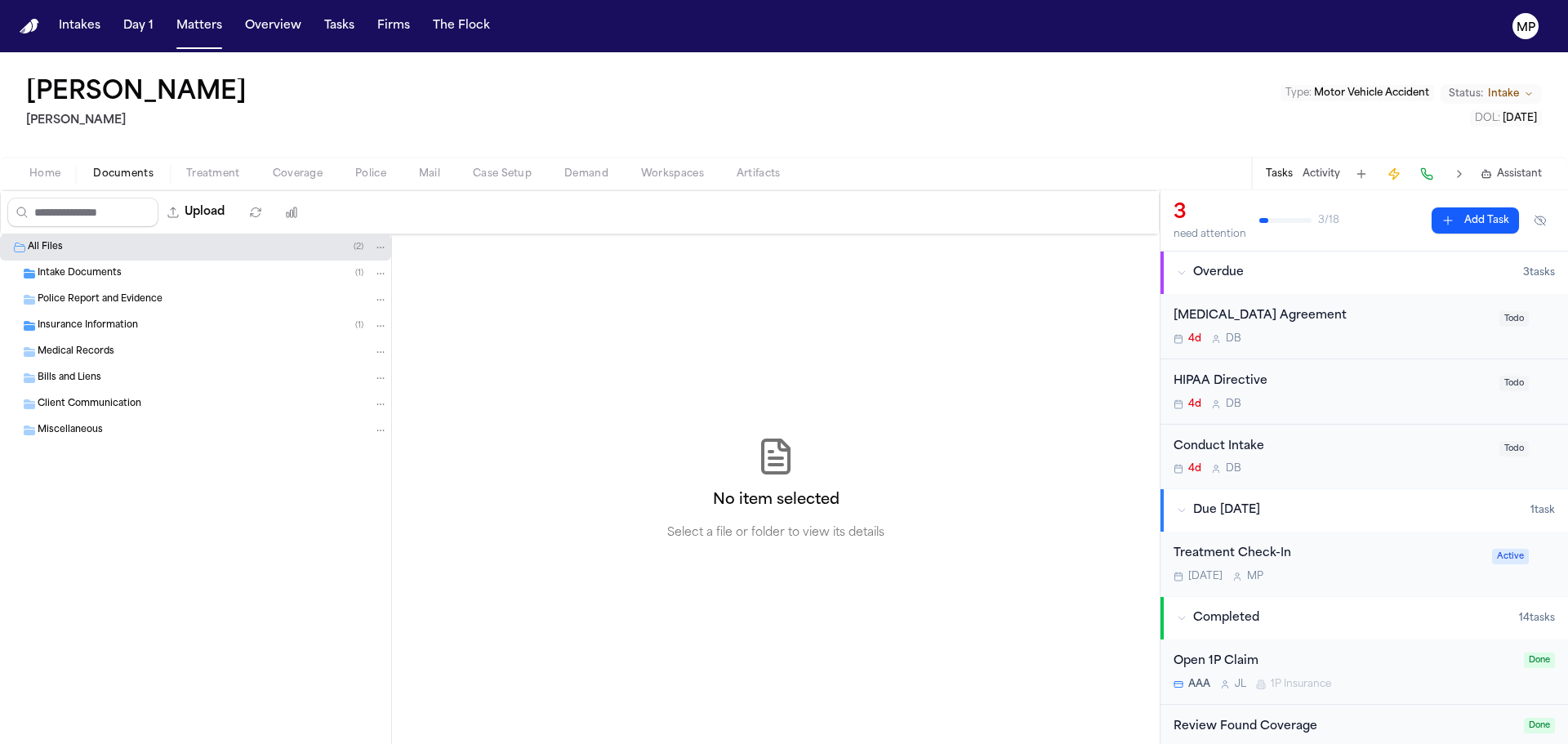
click at [226, 174] on span "Treatment" at bounding box center [213, 174] width 54 height 13
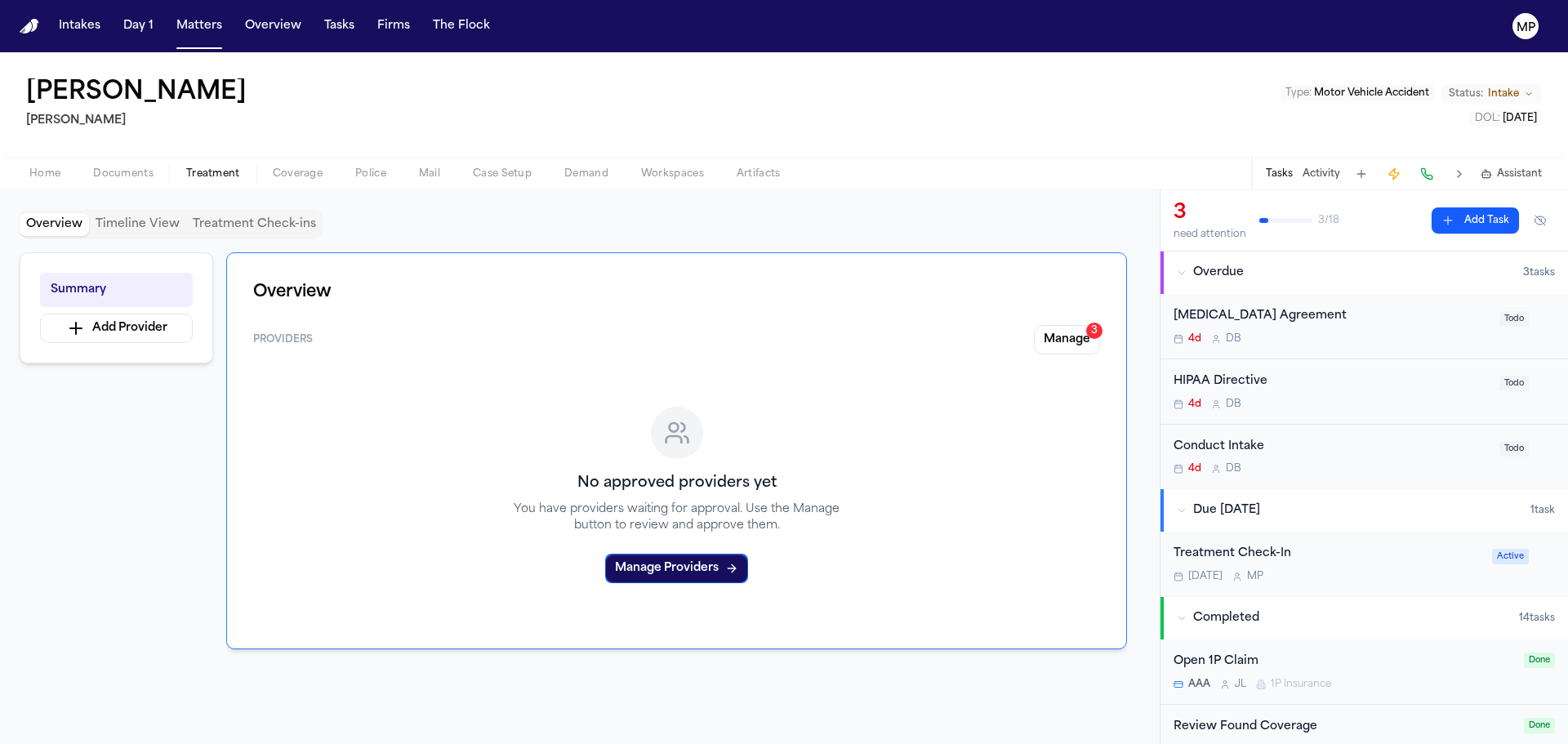
click at [272, 167] on span "Coverage" at bounding box center [297, 174] width 50 height 13
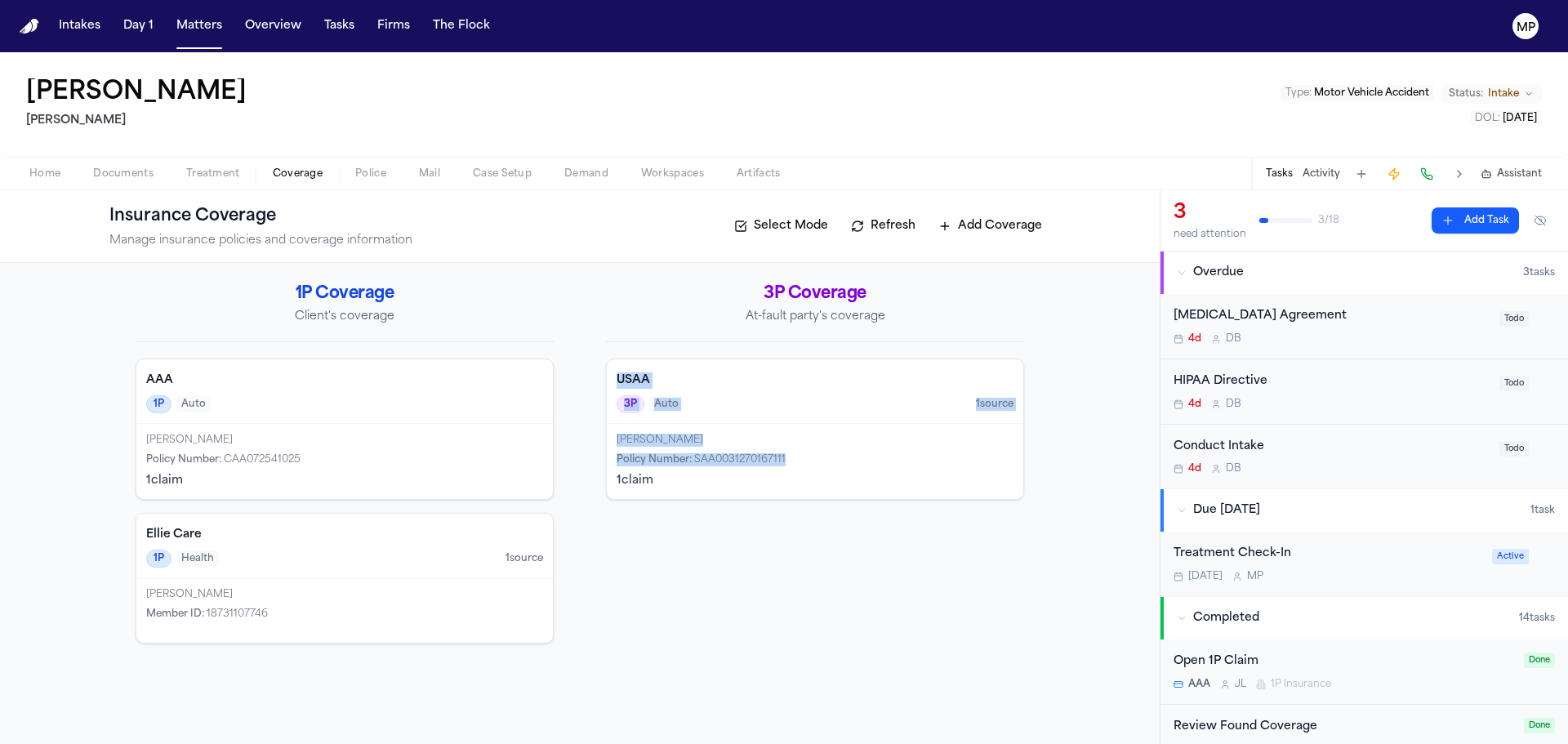
drag, startPoint x: 610, startPoint y: 374, endPoint x: 787, endPoint y: 458, distance: 195.9
click at [787, 458] on div "USAA 3P Auto 1 source [PERSON_NAME] Policy Number : SAA0031270167111 1 claim" at bounding box center [815, 429] width 418 height 142
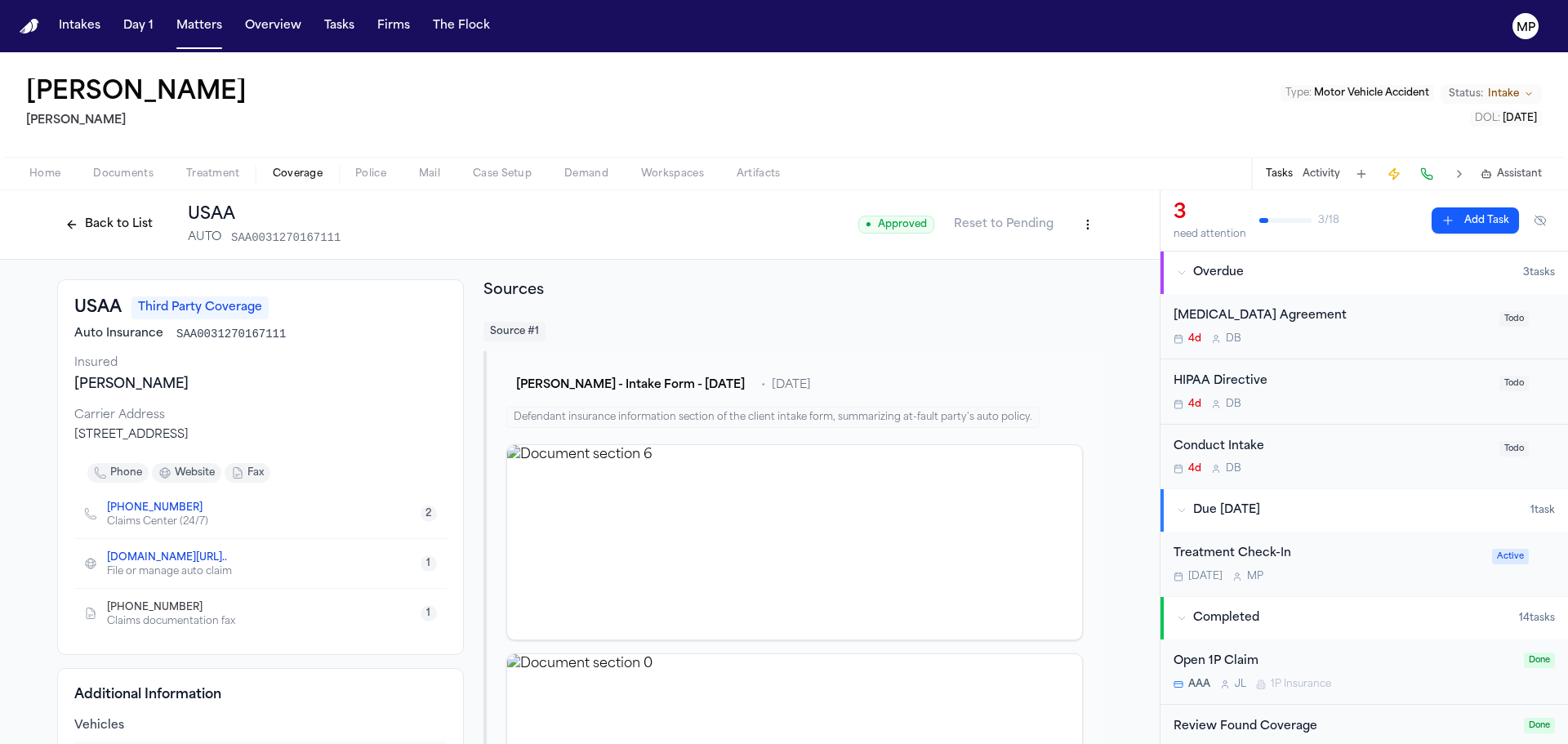
click at [211, 168] on span "Treatment" at bounding box center [213, 174] width 54 height 13
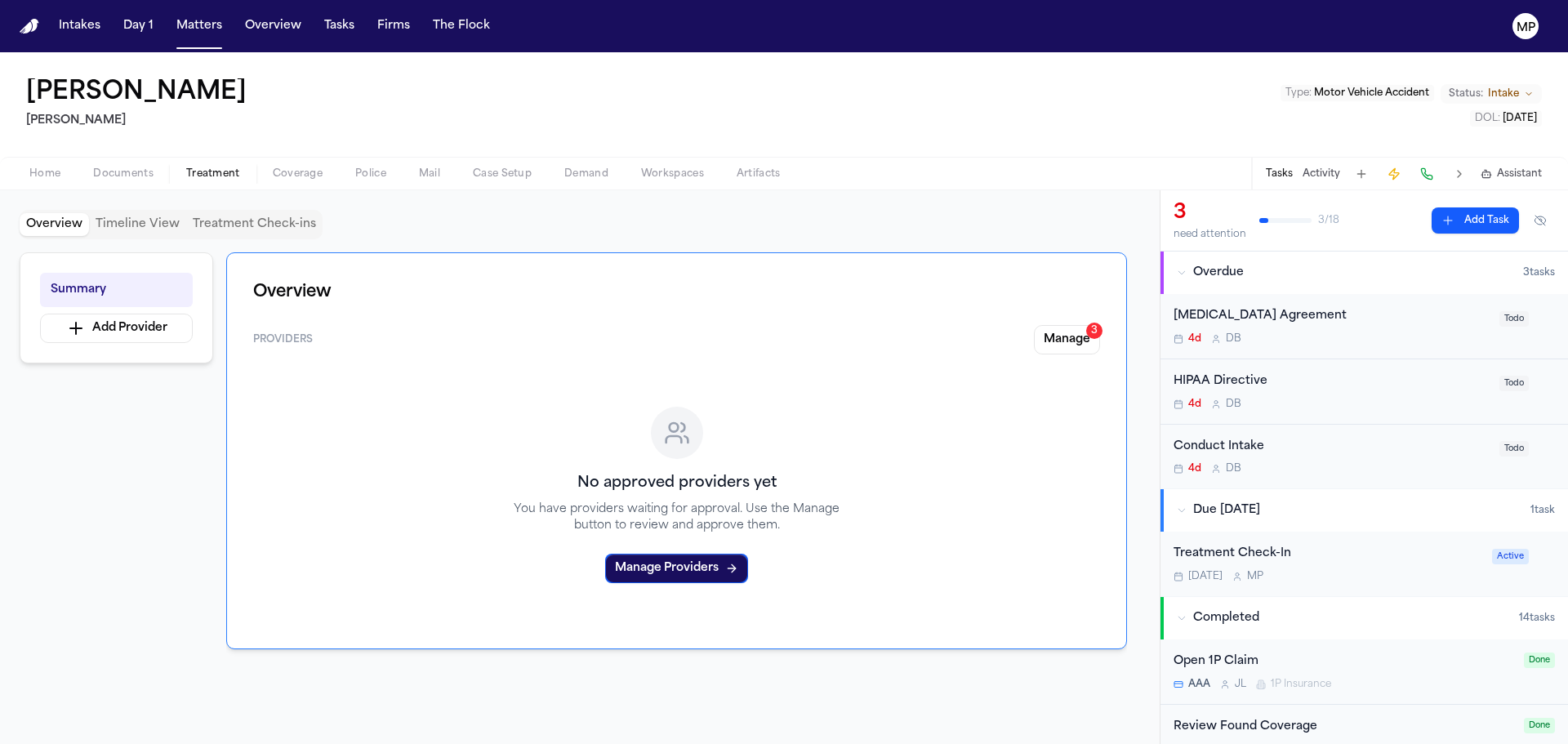
click at [130, 163] on div "Home Documents Treatment Coverage Police Mail Case Setup Demand Workspaces Arti…" at bounding box center [784, 173] width 1568 height 33
click at [118, 168] on span "Documents" at bounding box center [122, 174] width 60 height 13
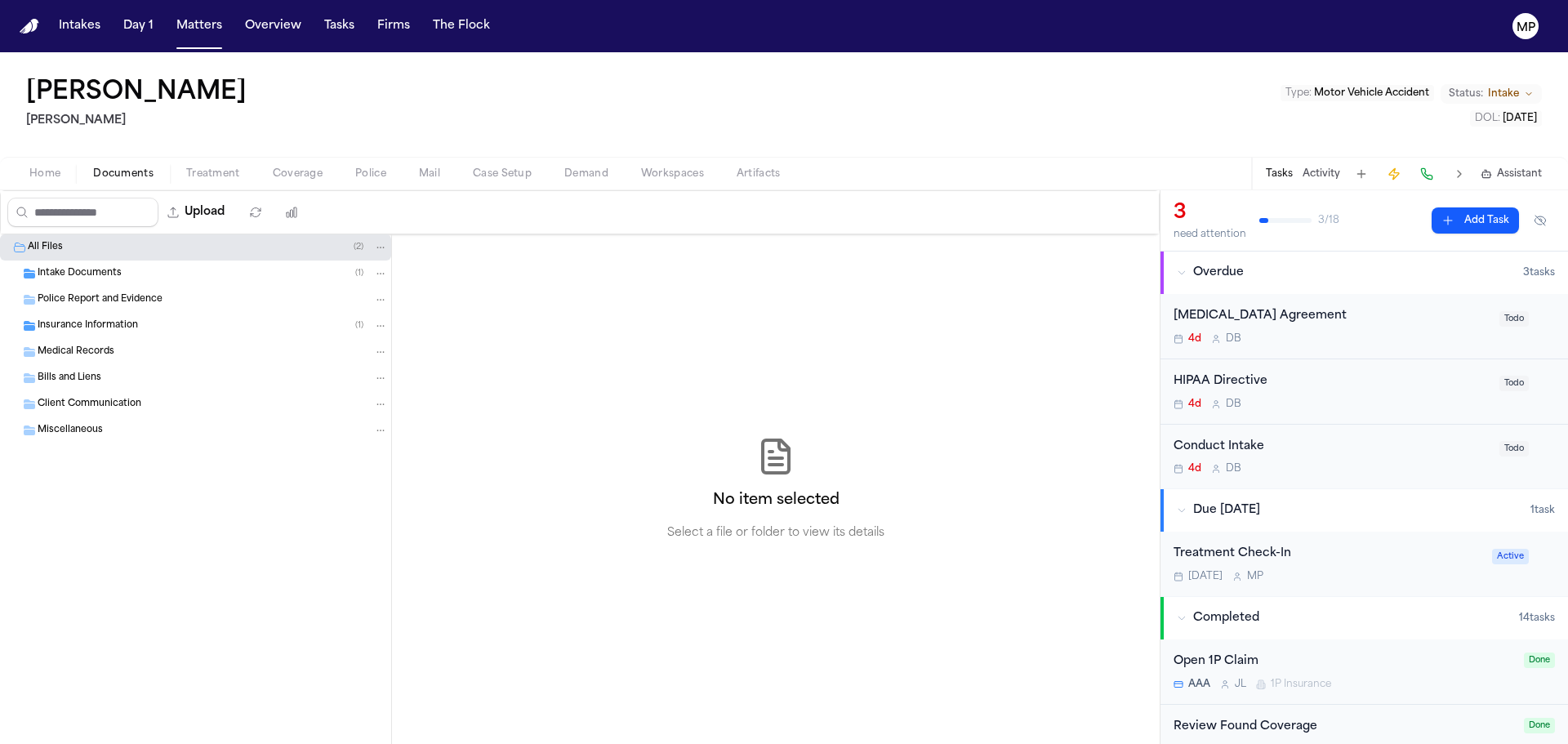
click at [137, 334] on div "Insurance Information ( 1 )" at bounding box center [195, 325] width 391 height 26
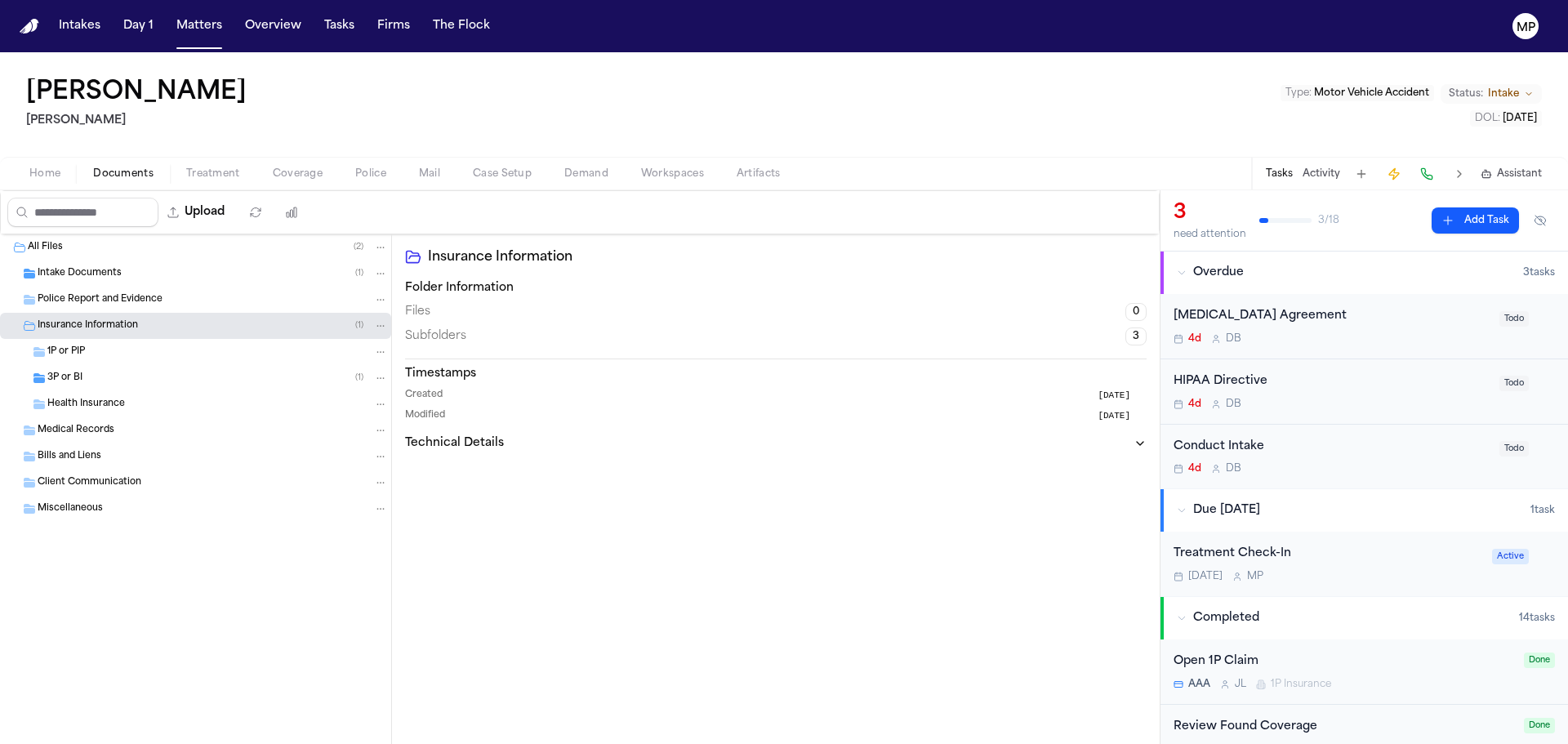
click at [140, 358] on div "1P or PIP" at bounding box center [218, 352] width 340 height 14
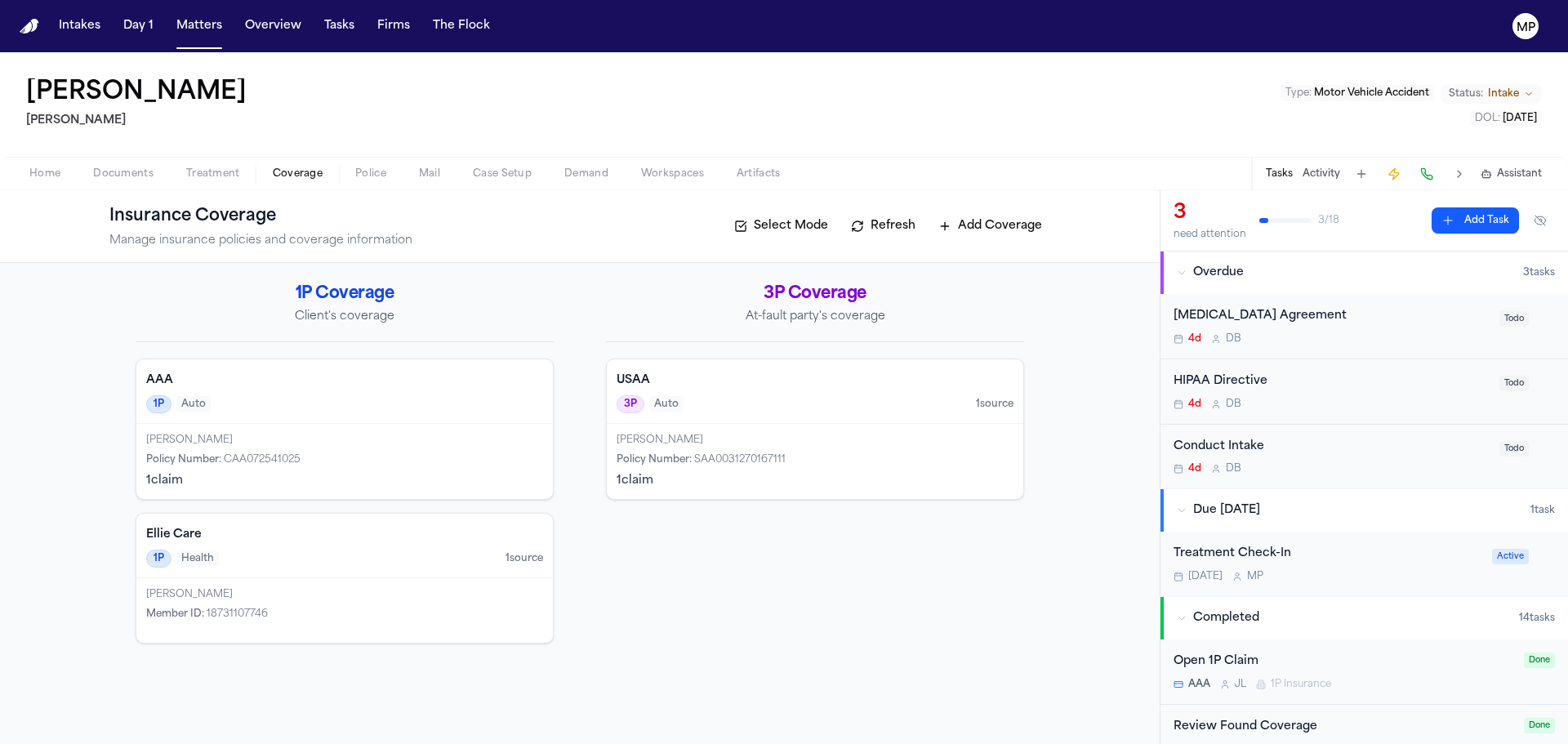
click at [312, 167] on span "Coverage" at bounding box center [297, 174] width 50 height 13
click at [25, 177] on button "Home" at bounding box center [45, 174] width 64 height 20
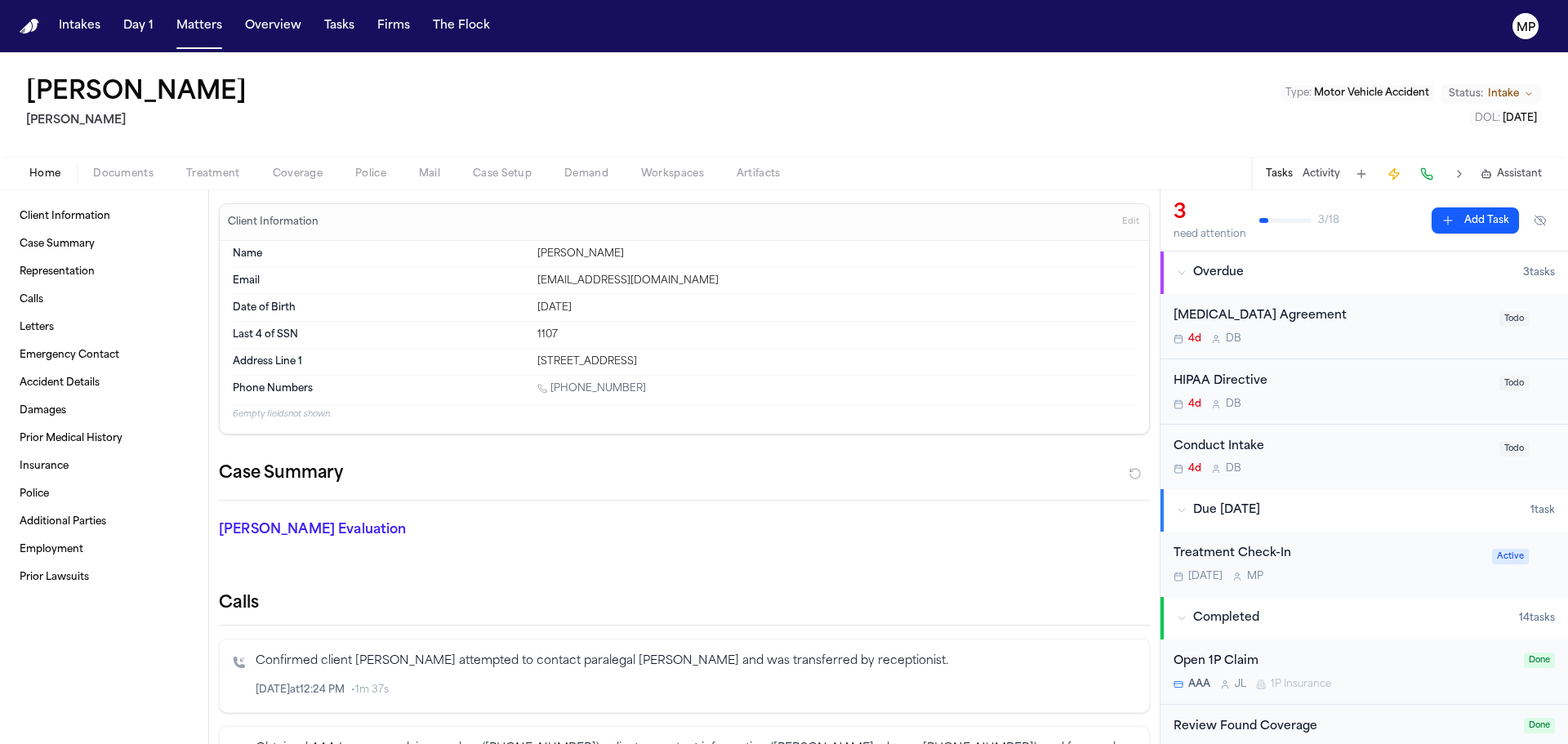
click at [758, 121] on div "Won [PERSON_NAME] Type : Motor Vehicle Accident Status: Intake DOL : [DATE]" at bounding box center [784, 104] width 1568 height 104
click at [98, 177] on span "Documents" at bounding box center [122, 174] width 60 height 13
click at [36, 171] on span "Home" at bounding box center [45, 174] width 31 height 13
drag, startPoint x: 529, startPoint y: 361, endPoint x: 770, endPoint y: 351, distance: 241.2
click at [770, 351] on div "Address Line 1 [STREET_ADDRESS]" at bounding box center [685, 361] width 904 height 26
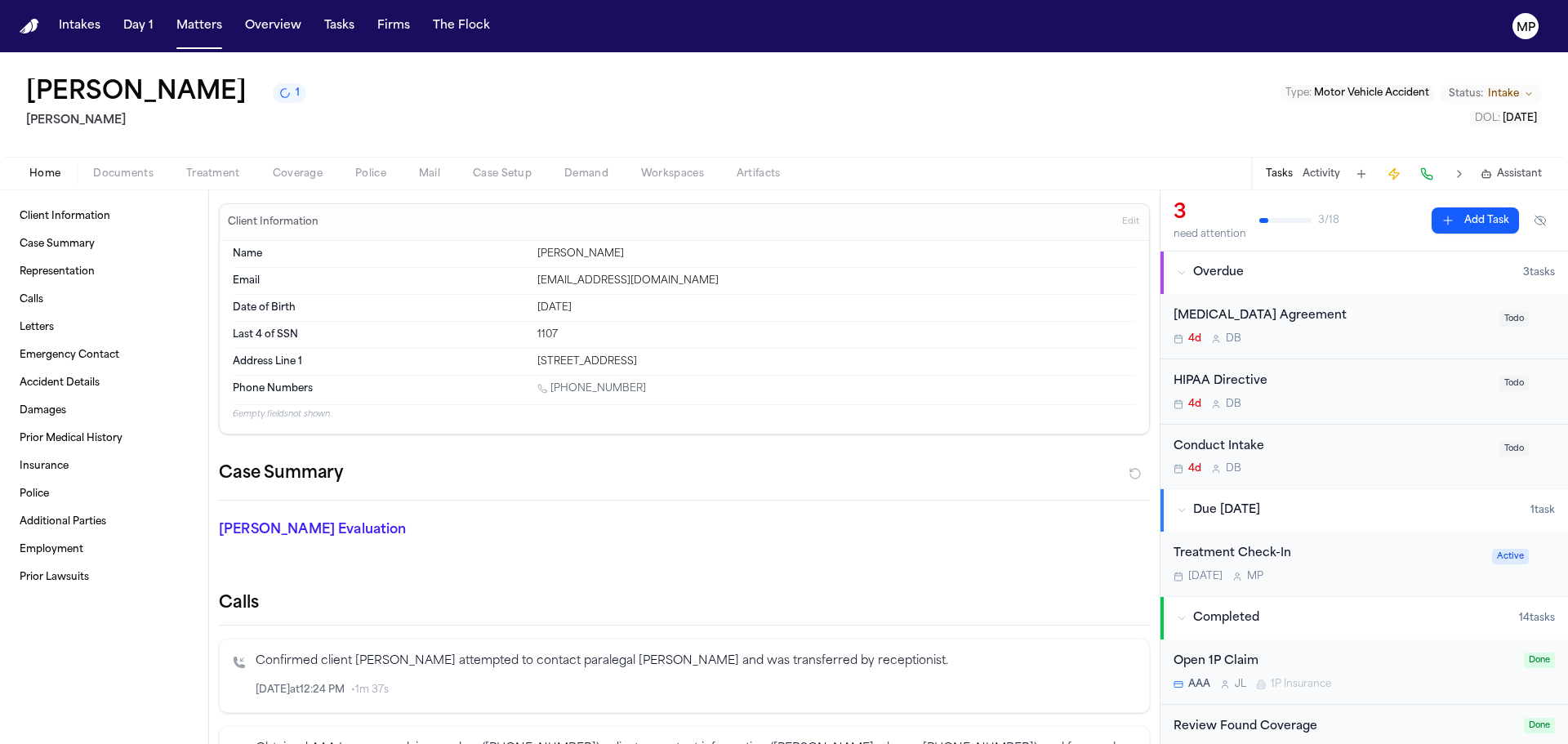
click at [770, 351] on div "Address Line 1 [STREET_ADDRESS]" at bounding box center [685, 361] width 904 height 26
drag, startPoint x: 770, startPoint y: 351, endPoint x: 521, endPoint y: 361, distance: 249.2
click at [521, 361] on div "Address Line 1 [STREET_ADDRESS]" at bounding box center [685, 361] width 904 height 26
click at [517, 362] on dt "Address Line 1" at bounding box center [381, 362] width 294 height 13
drag, startPoint x: 517, startPoint y: 362, endPoint x: 800, endPoint y: 364, distance: 283.0
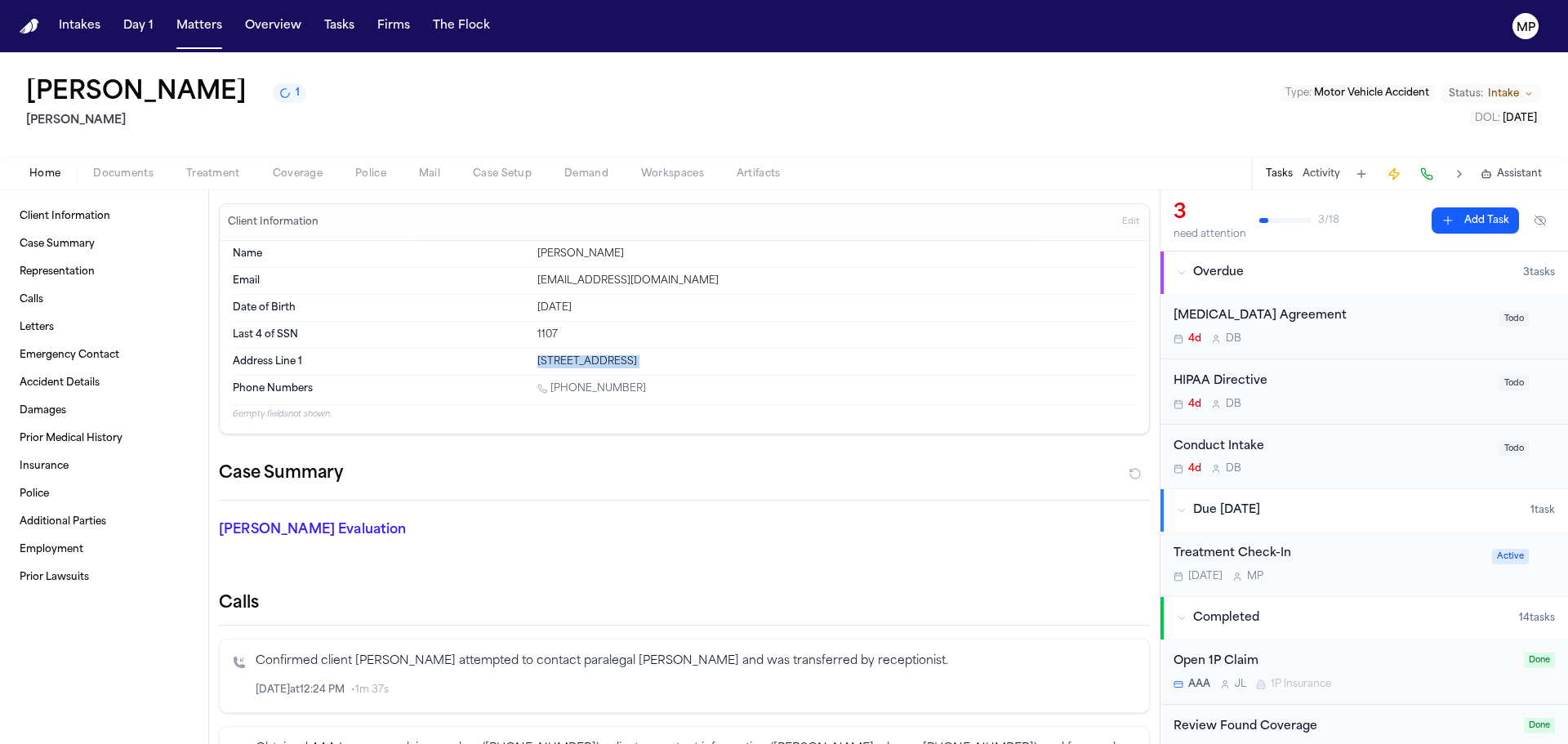
click at [800, 364] on div "Address Line 1 [STREET_ADDRESS]" at bounding box center [685, 361] width 904 height 26
click at [800, 364] on div "[STREET_ADDRESS]" at bounding box center [837, 362] width 599 height 13
drag, startPoint x: 800, startPoint y: 364, endPoint x: 497, endPoint y: 351, distance: 303.3
click at [497, 351] on div "Address Line 1 [STREET_ADDRESS]" at bounding box center [685, 361] width 904 height 26
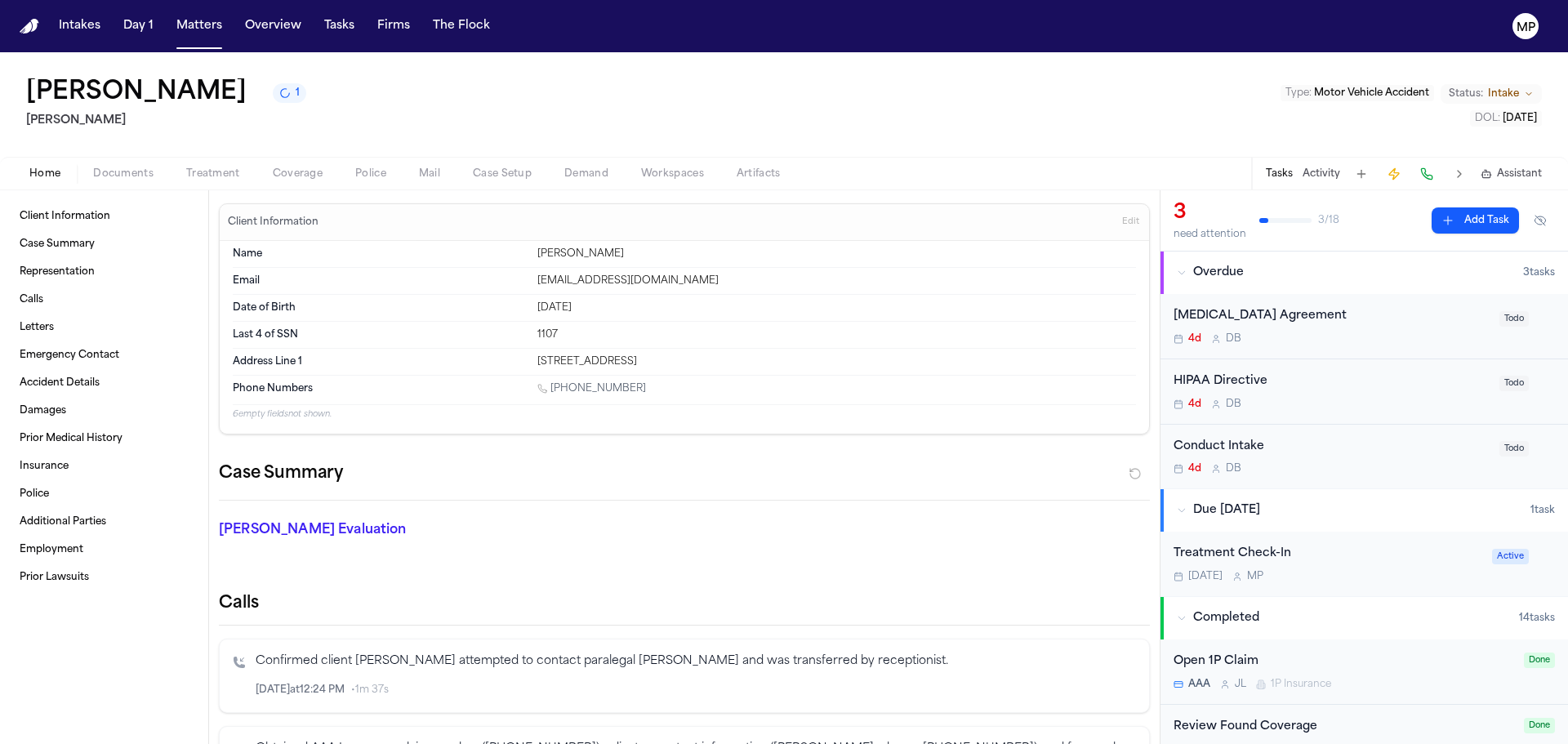
drag, startPoint x: 497, startPoint y: 351, endPoint x: 1001, endPoint y: 360, distance: 504.1
click at [1001, 360] on div "Address Line 1 [STREET_ADDRESS]" at bounding box center [685, 361] width 904 height 26
click at [1001, 360] on div "[STREET_ADDRESS]" at bounding box center [837, 362] width 599 height 13
drag, startPoint x: 768, startPoint y: 363, endPoint x: 702, endPoint y: 362, distance: 66.0
click at [702, 362] on div "[STREET_ADDRESS]" at bounding box center [837, 362] width 599 height 13
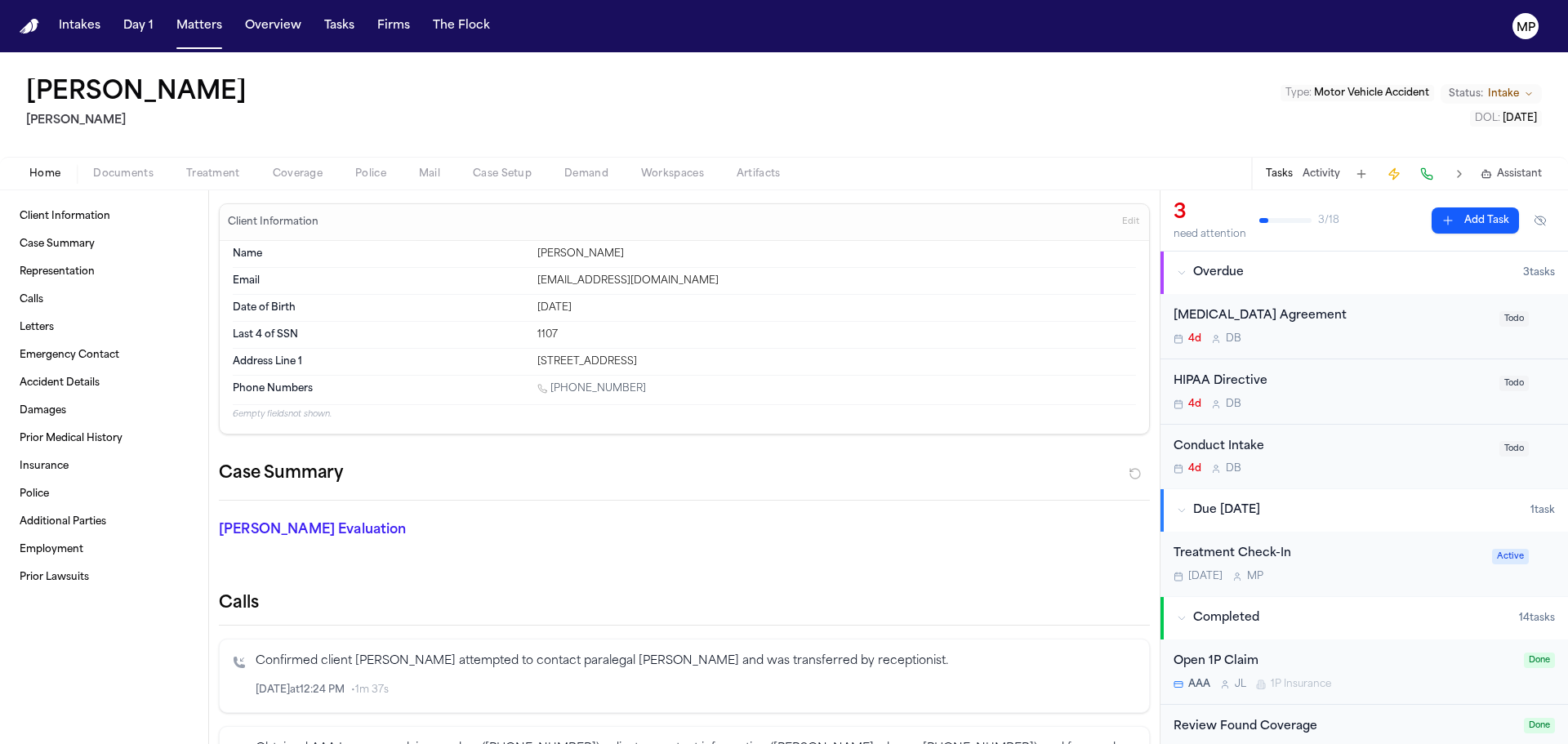
copy div "90006"
click at [227, 162] on div "Home Documents Treatment Coverage Police Mail Case Setup Demand Workspaces Arti…" at bounding box center [784, 173] width 1568 height 33
click at [222, 173] on span "Treatment" at bounding box center [213, 174] width 54 height 13
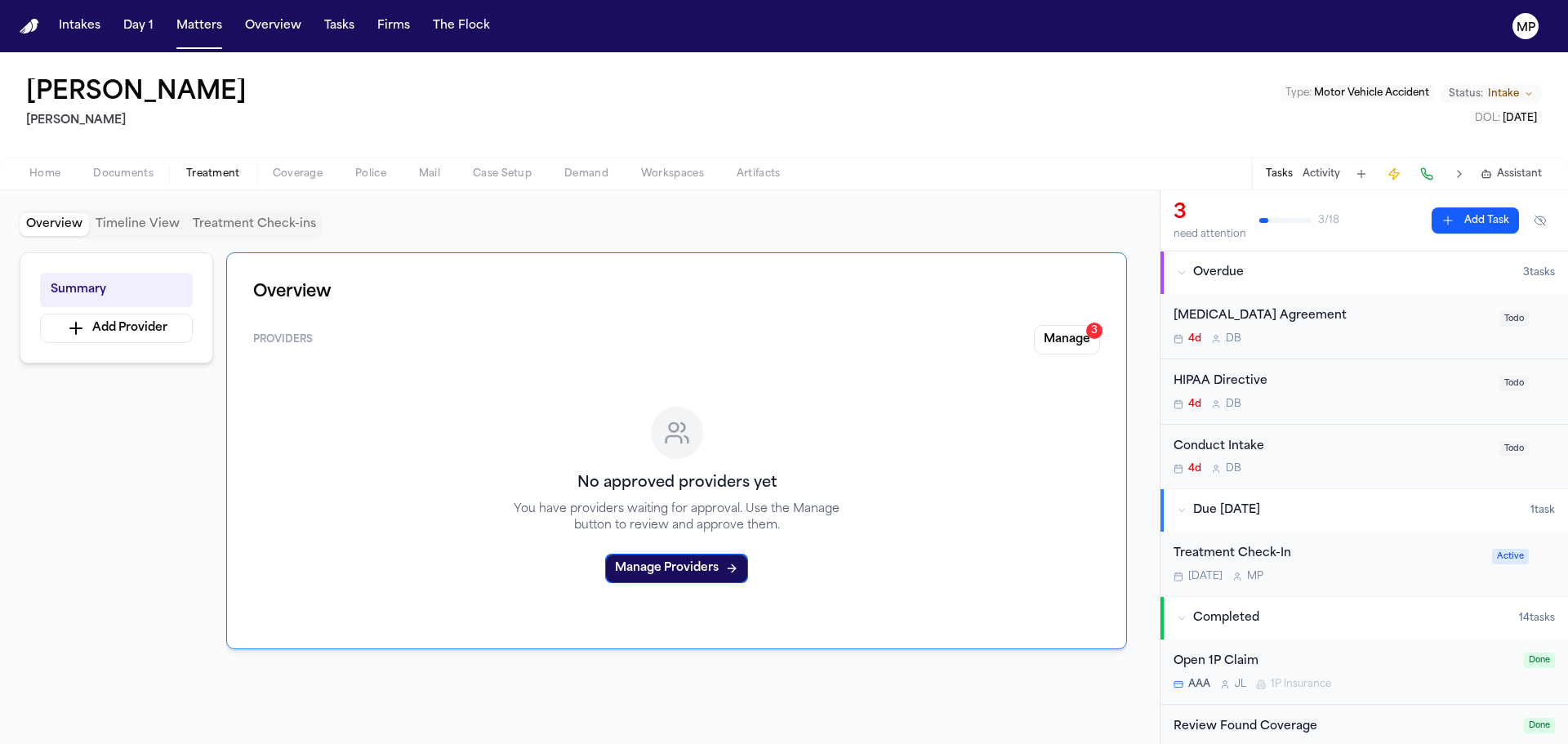
click at [126, 181] on button "Documents" at bounding box center [122, 174] width 93 height 20
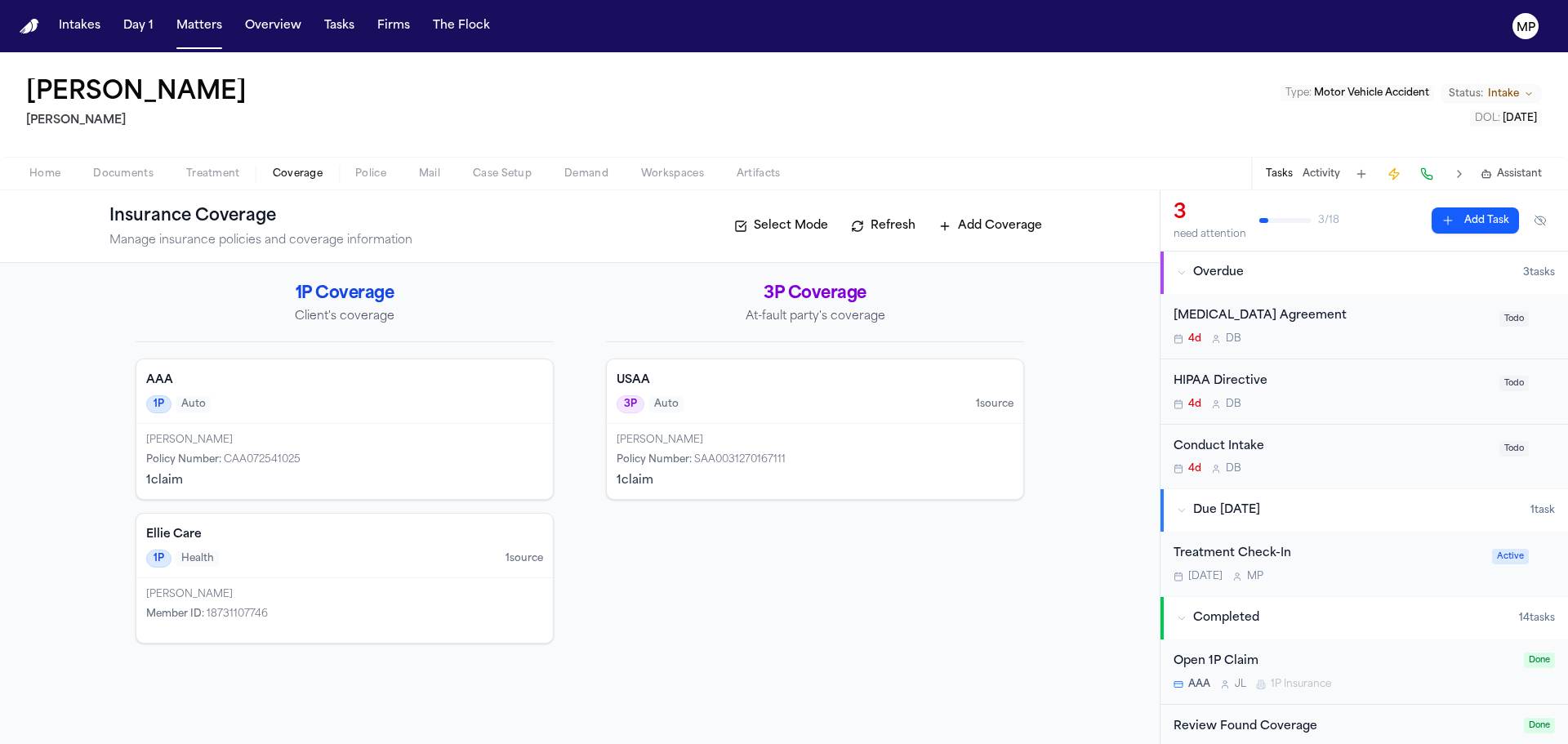
click at [294, 175] on span "Coverage" at bounding box center [297, 174] width 50 height 13
click at [197, 163] on div "Home Documents Treatment Coverage Police Mail Case Setup Demand Workspaces Arti…" at bounding box center [784, 173] width 1568 height 33
click at [197, 177] on span "Treatment" at bounding box center [213, 174] width 54 height 13
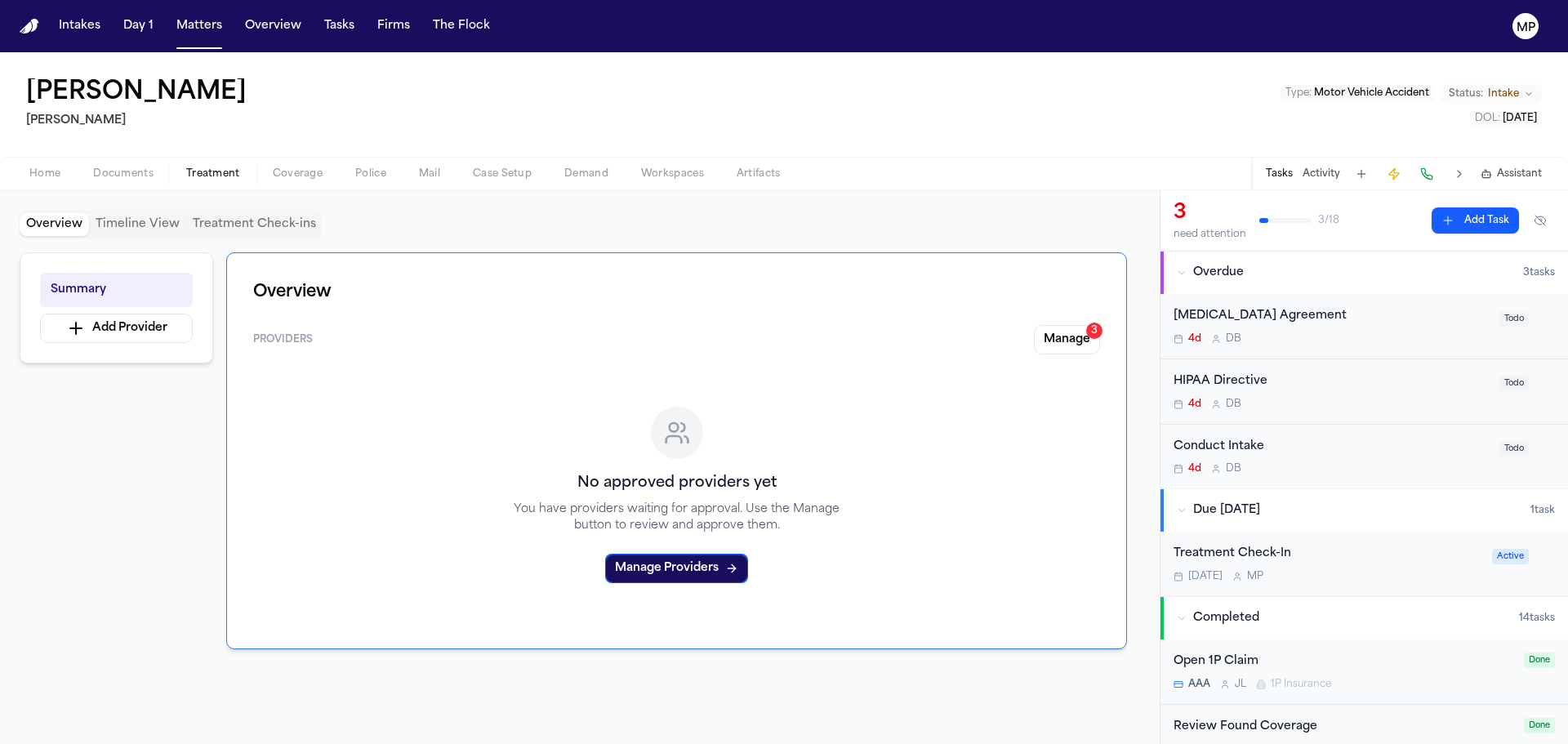
click at [133, 164] on button "Documents" at bounding box center [122, 174] width 93 height 20
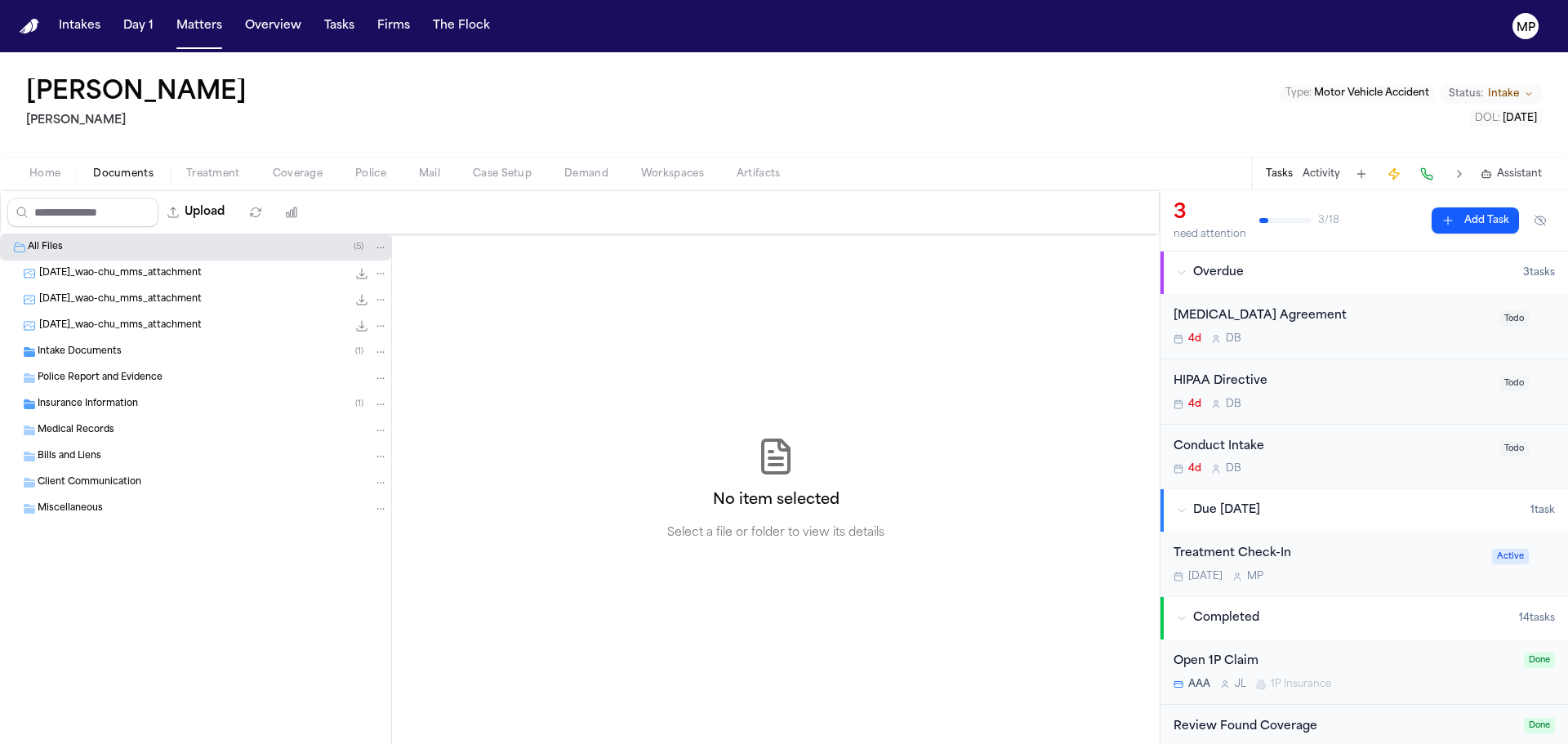
click at [106, 351] on span "Intake Documents" at bounding box center [79, 352] width 84 height 14
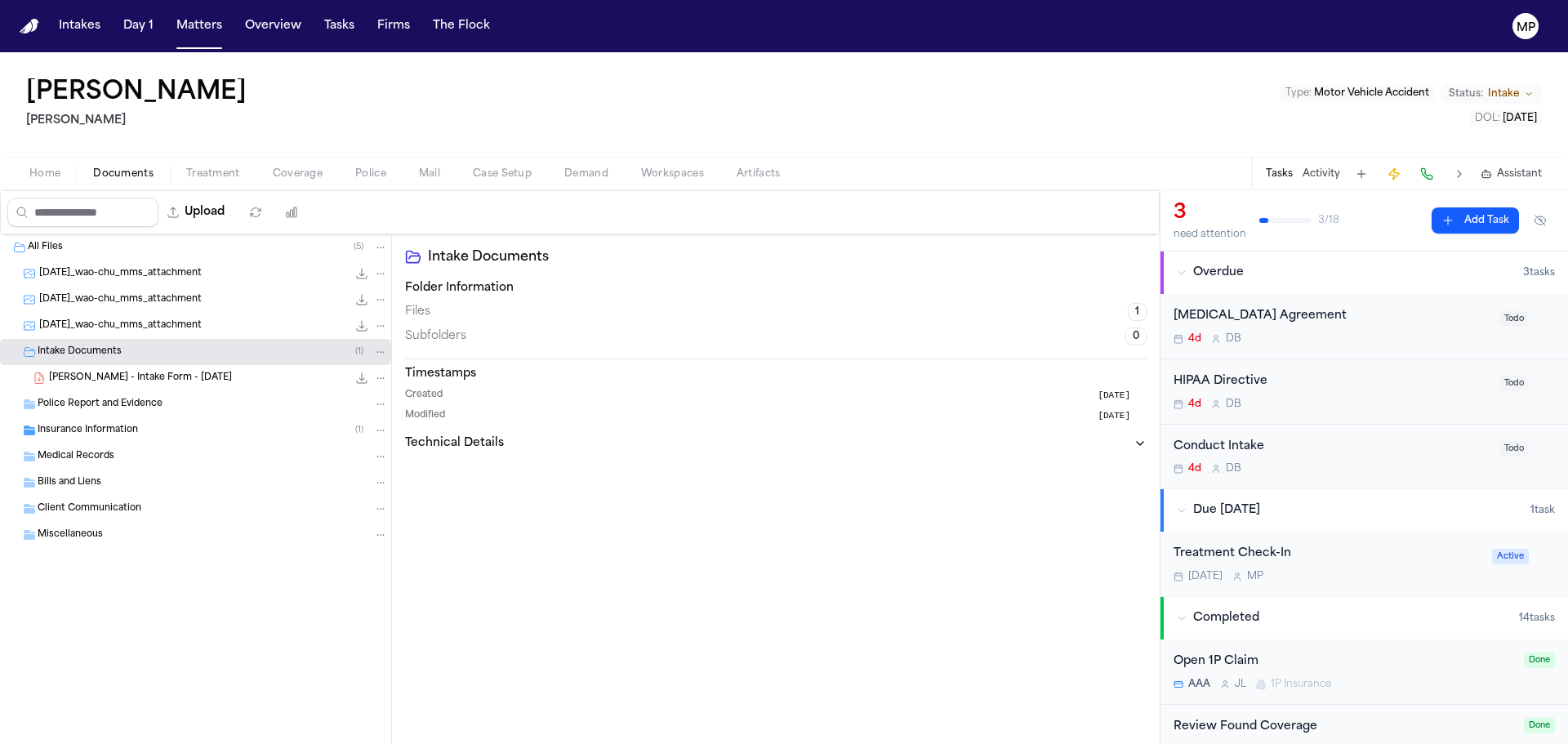
click at [106, 381] on span "[PERSON_NAME] - Intake Form - [DATE]" at bounding box center [140, 379] width 183 height 14
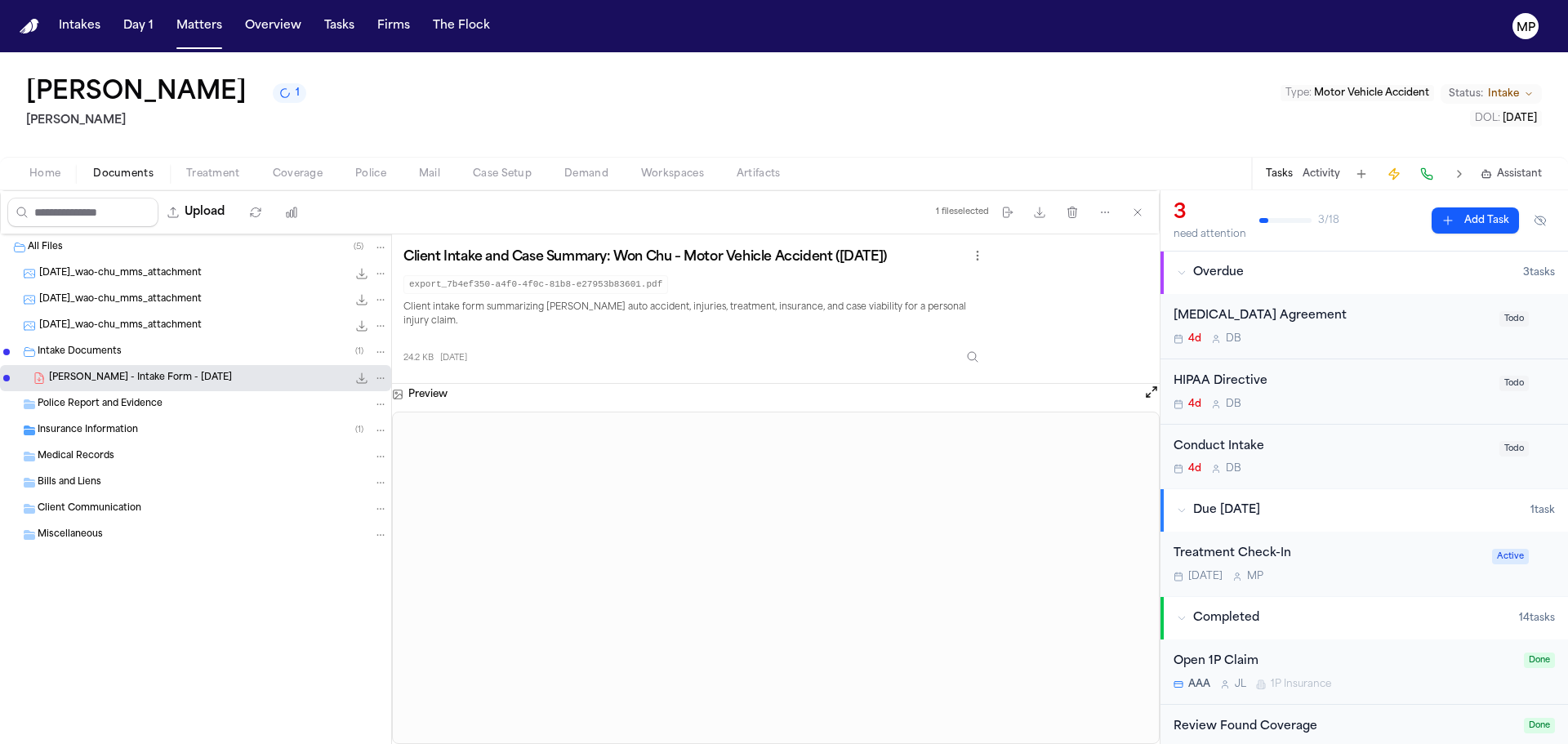
click at [186, 650] on div "All Files [PHONE_NUMBER][DATE]_wao-chu_mms_attachment 242.9 KB • JPG [DATE]_wao…" at bounding box center [196, 489] width 392 height 510
